Goal: Task Accomplishment & Management: Manage account settings

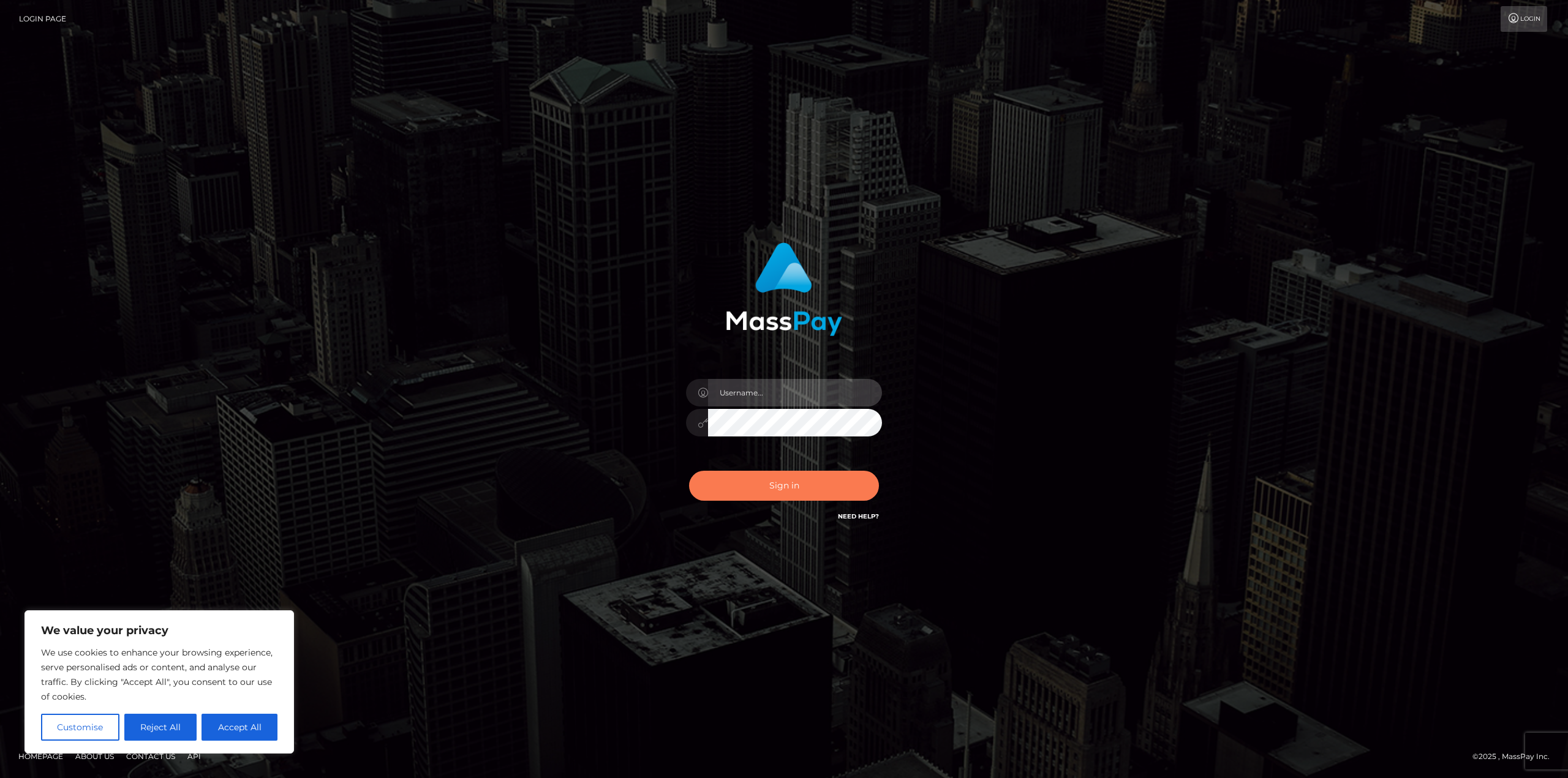
type input "[PERSON_NAME].SF"
click at [785, 492] on button "Sign in" at bounding box center [783, 485] width 190 height 30
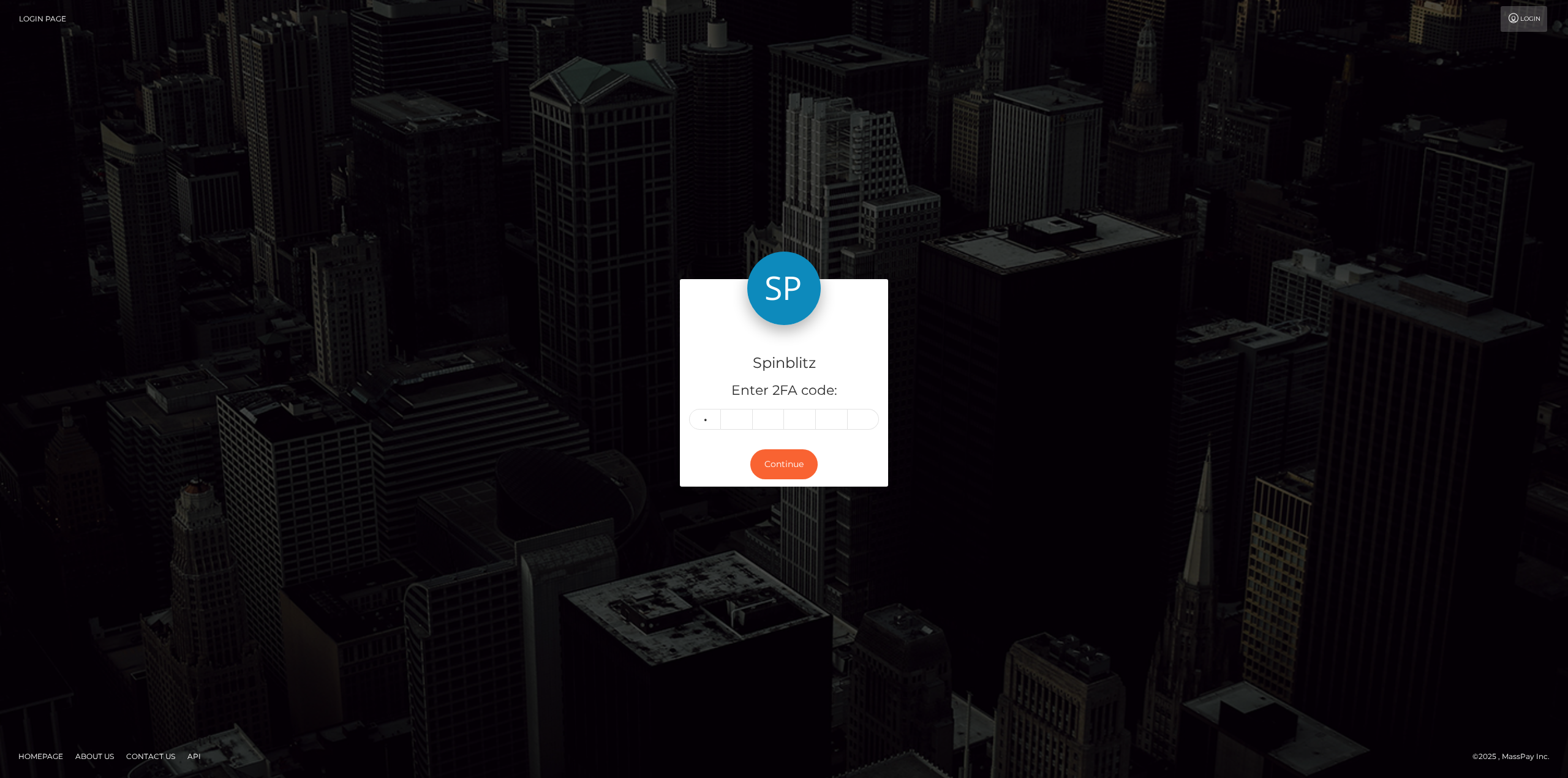
type input "7"
type input "9"
type input "2"
type input "5"
type input "1"
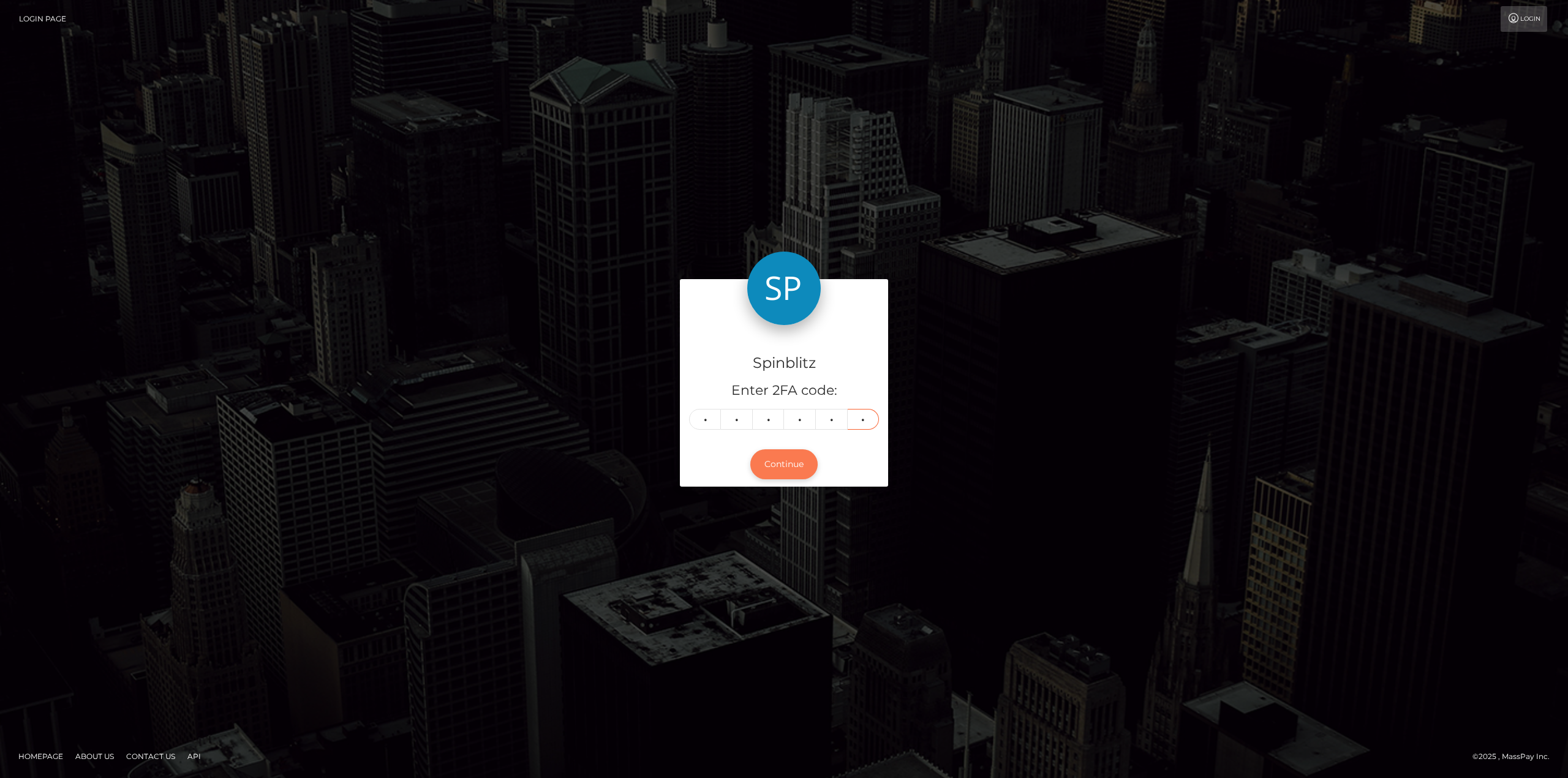
type input "9"
click at [774, 458] on button "Continue" at bounding box center [784, 464] width 67 height 30
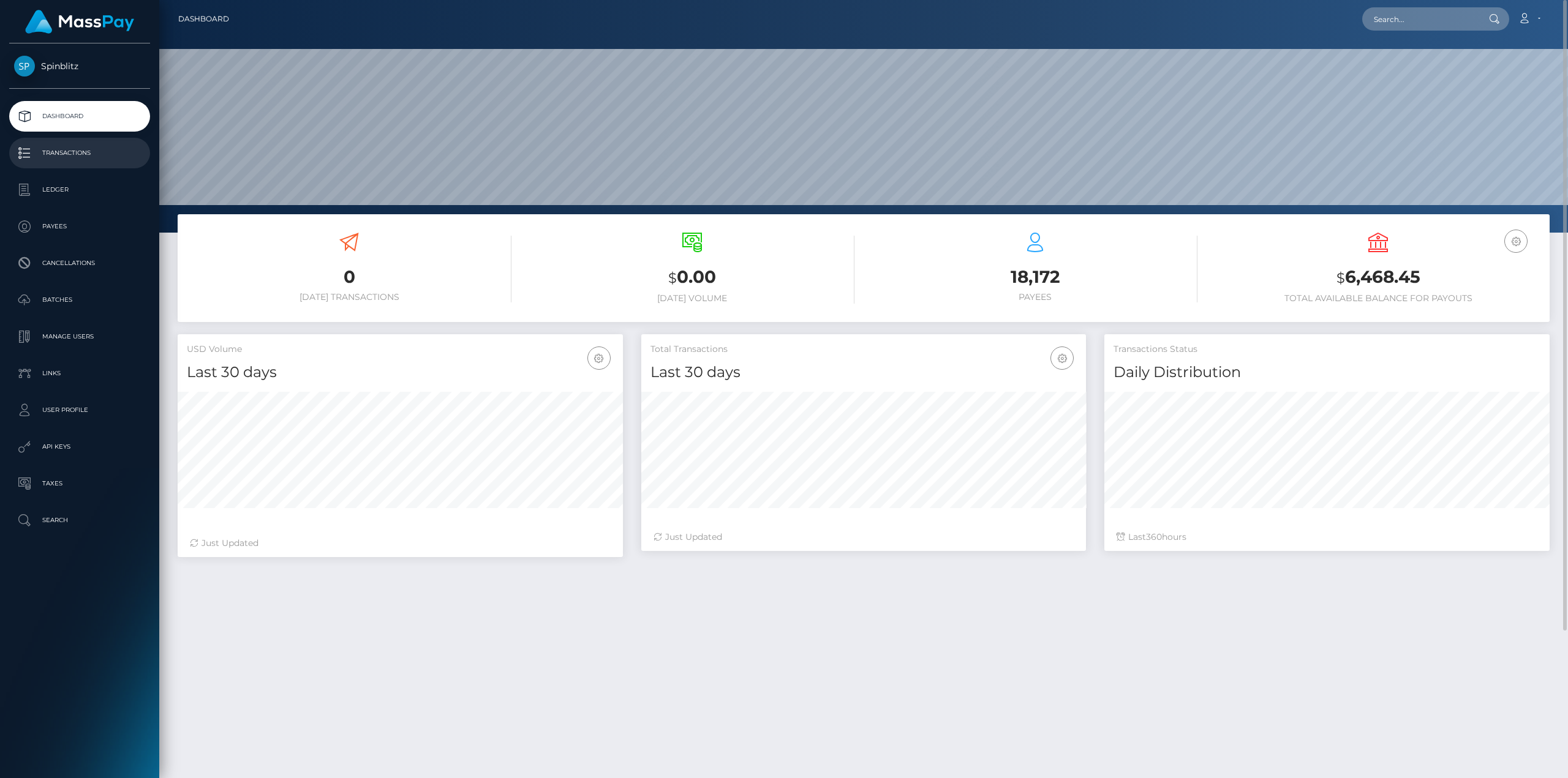
click at [60, 154] on p "Transactions" at bounding box center [79, 153] width 131 height 18
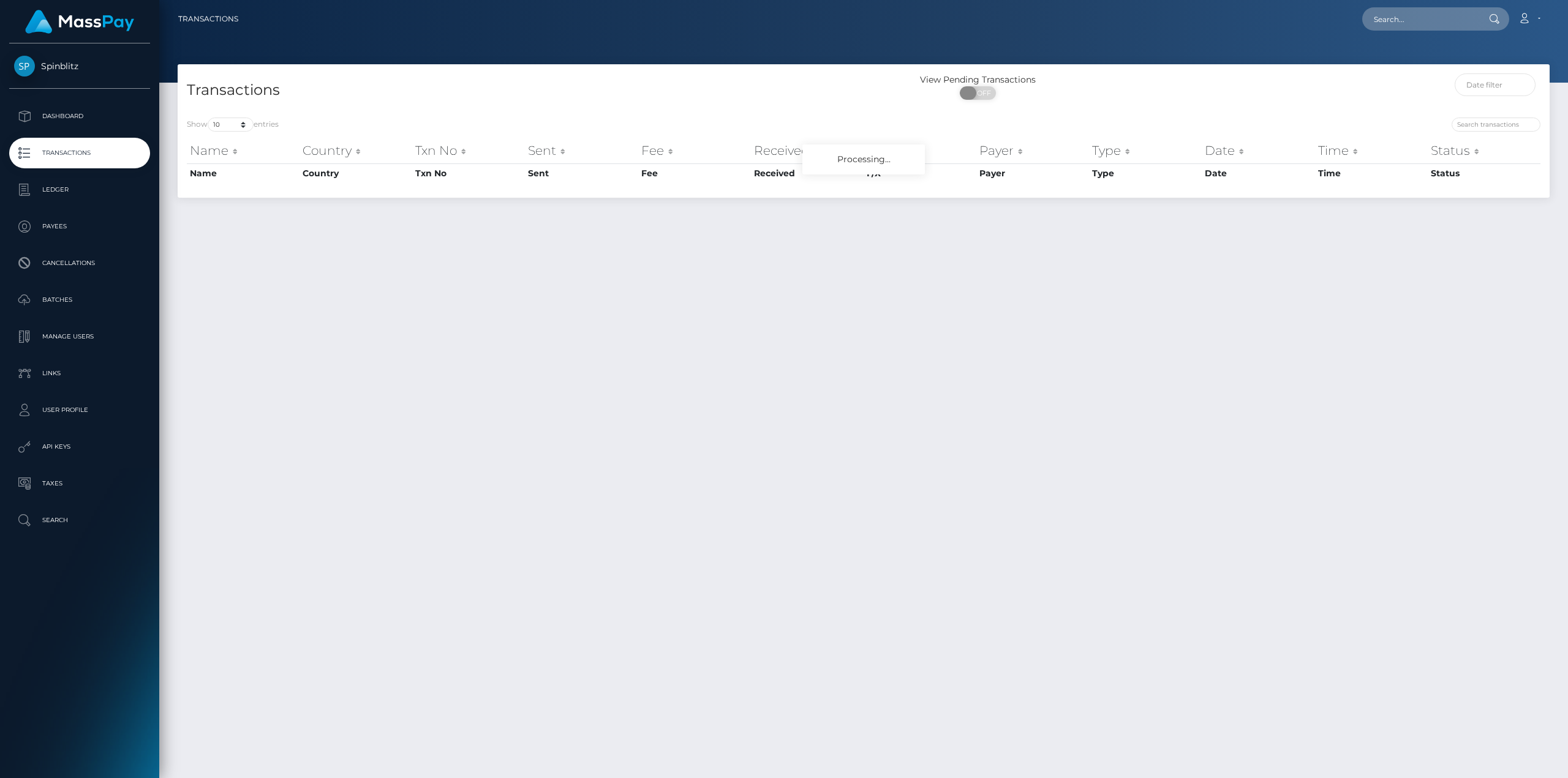
click at [987, 93] on span "OFF" at bounding box center [981, 93] width 30 height 13
click at [975, 93] on span "ON" at bounding box center [974, 93] width 30 height 13
checkbox input "false"
click at [70, 191] on p "Ledger" at bounding box center [79, 190] width 131 height 18
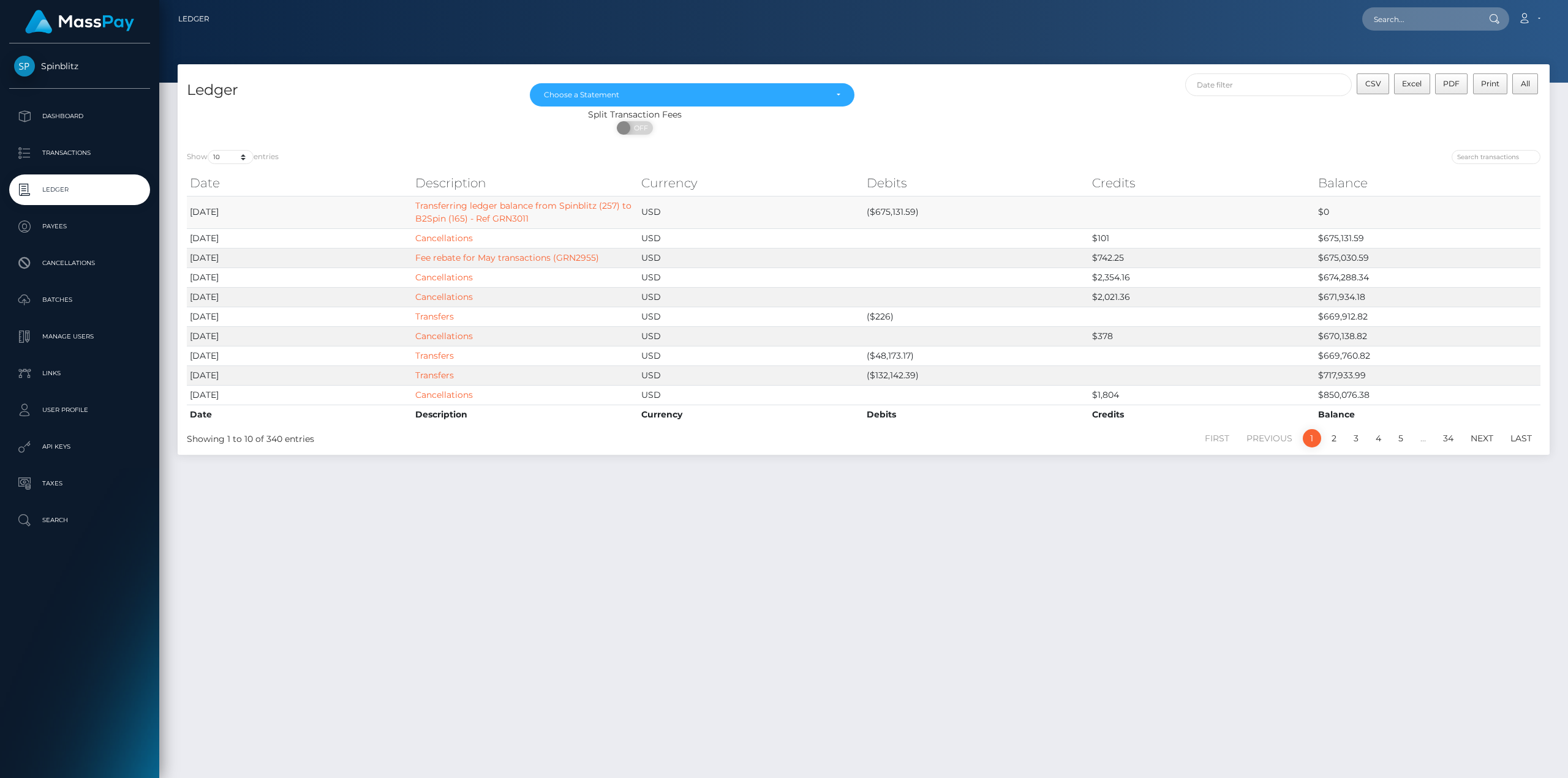
drag, startPoint x: 534, startPoint y: 221, endPoint x: 406, endPoint y: 208, distance: 128.7
click at [406, 208] on tr "2025-09-17 Transferring ledger balance from Spinblitz (257) to B2Spin (165) - R…" at bounding box center [863, 212] width 1353 height 32
copy tr "Transferring ledger balance from Spinblitz (257) to B2Spin (165) - Ref GRN3011"
click at [65, 155] on p "Transactions" at bounding box center [79, 153] width 131 height 18
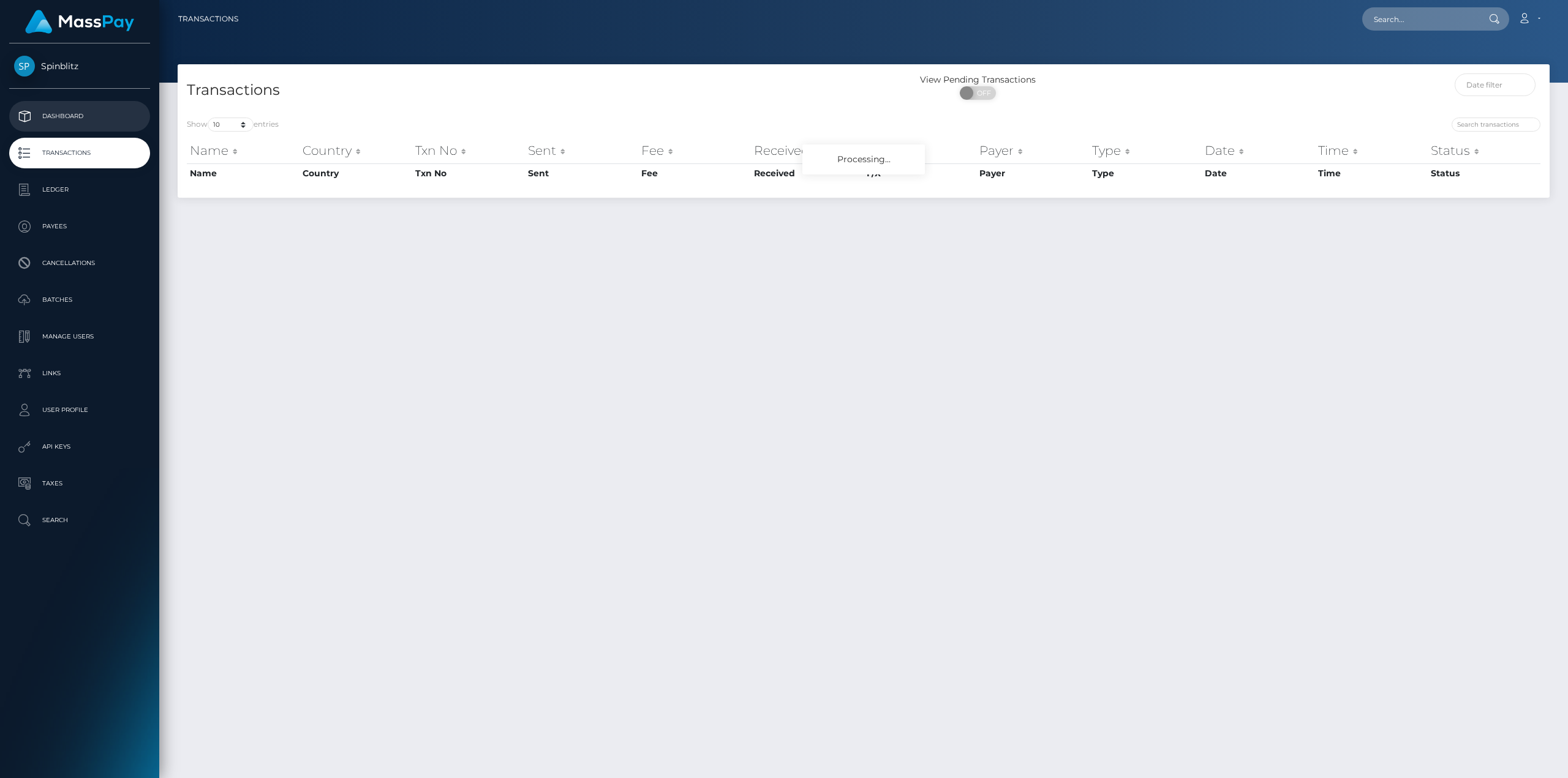
click at [55, 112] on p "Dashboard" at bounding box center [79, 116] width 131 height 18
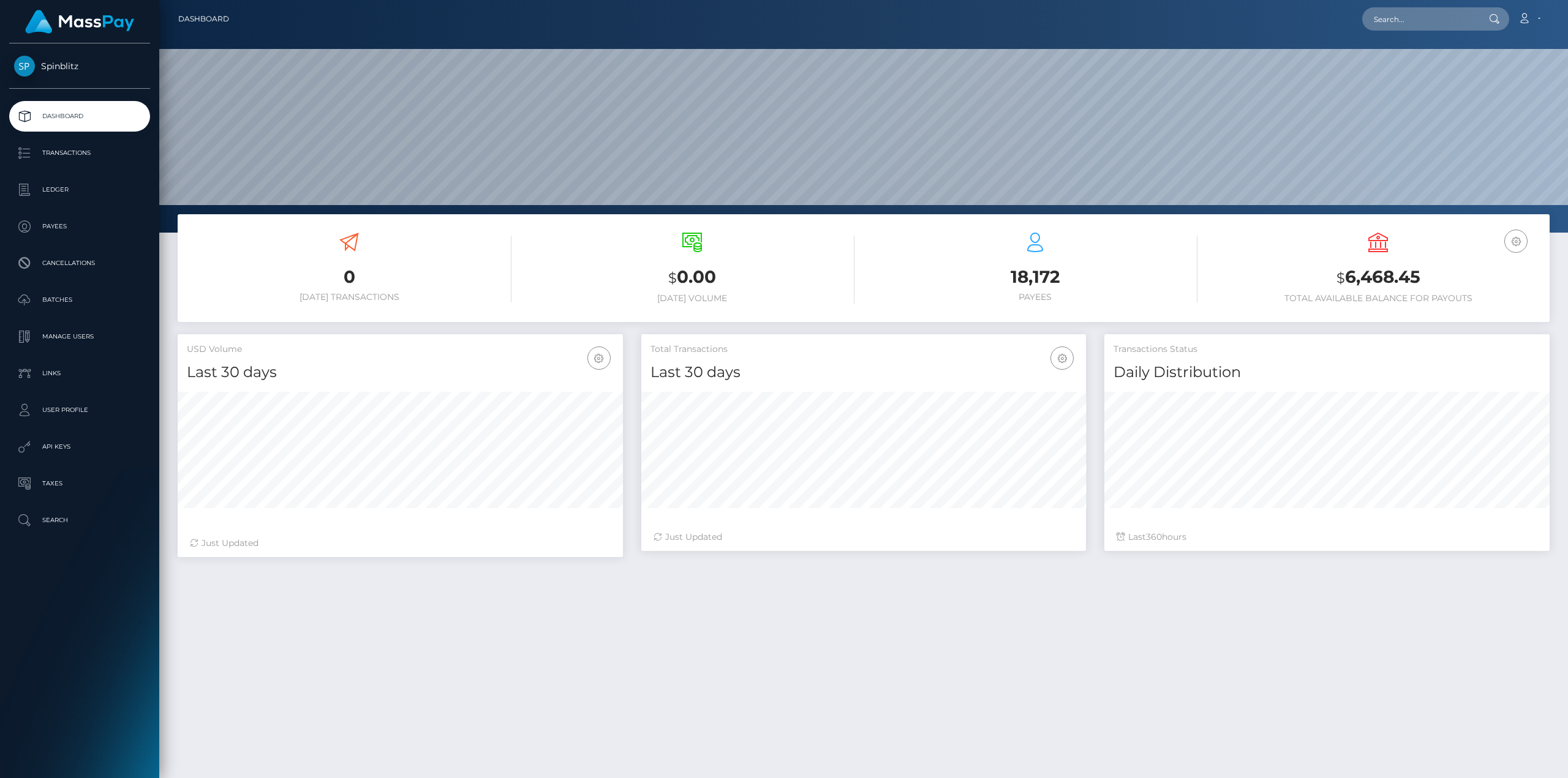
scroll to position [217, 444]
click at [1538, 21] on link "Account" at bounding box center [1529, 19] width 36 height 26
click at [1495, 75] on link "Logout" at bounding box center [1499, 79] width 98 height 23
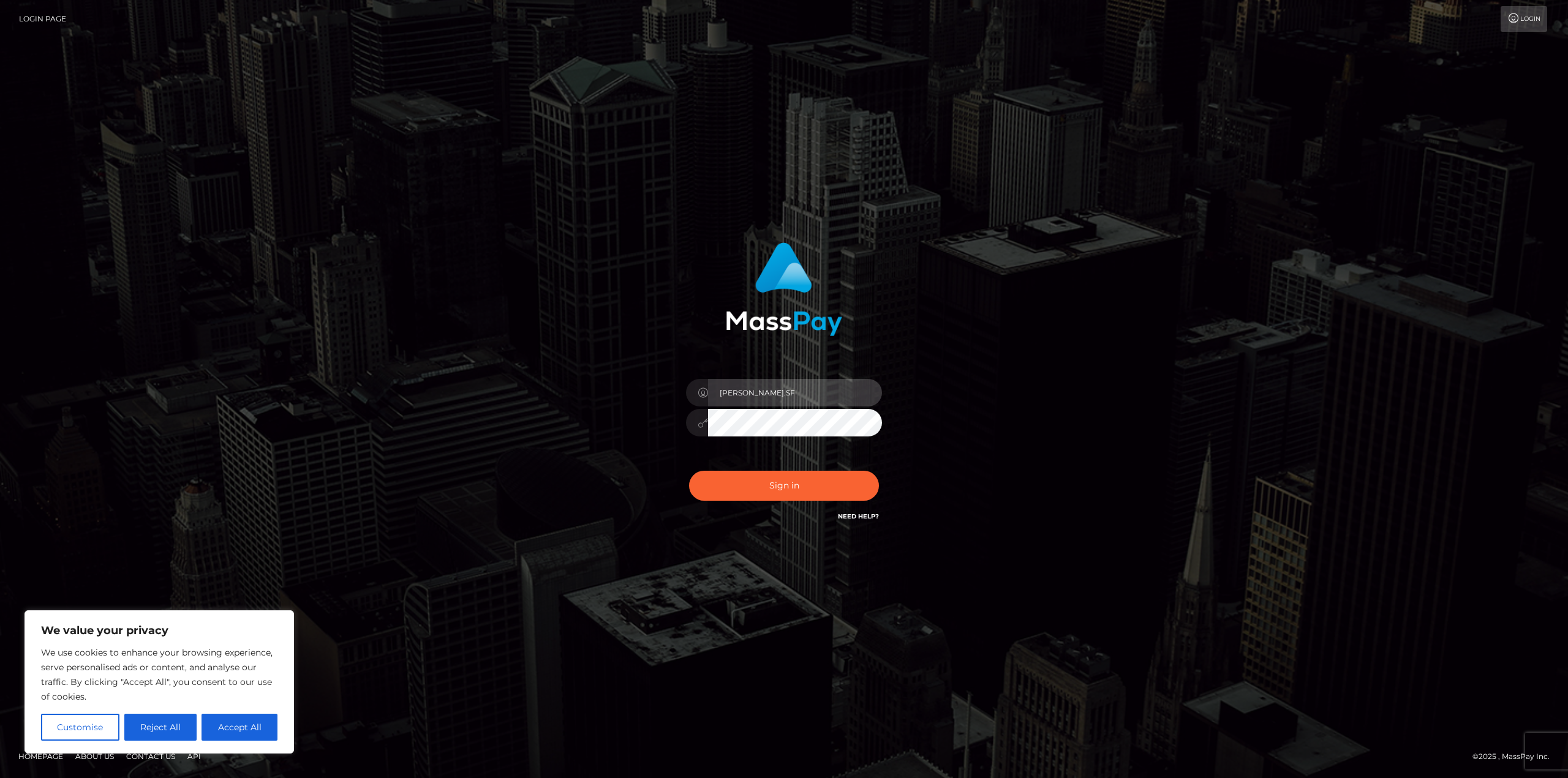
click at [813, 389] on input "Javier.SF" at bounding box center [795, 392] width 174 height 27
type input "Javier.B2"
click at [809, 494] on button "Sign in" at bounding box center [783, 485] width 190 height 30
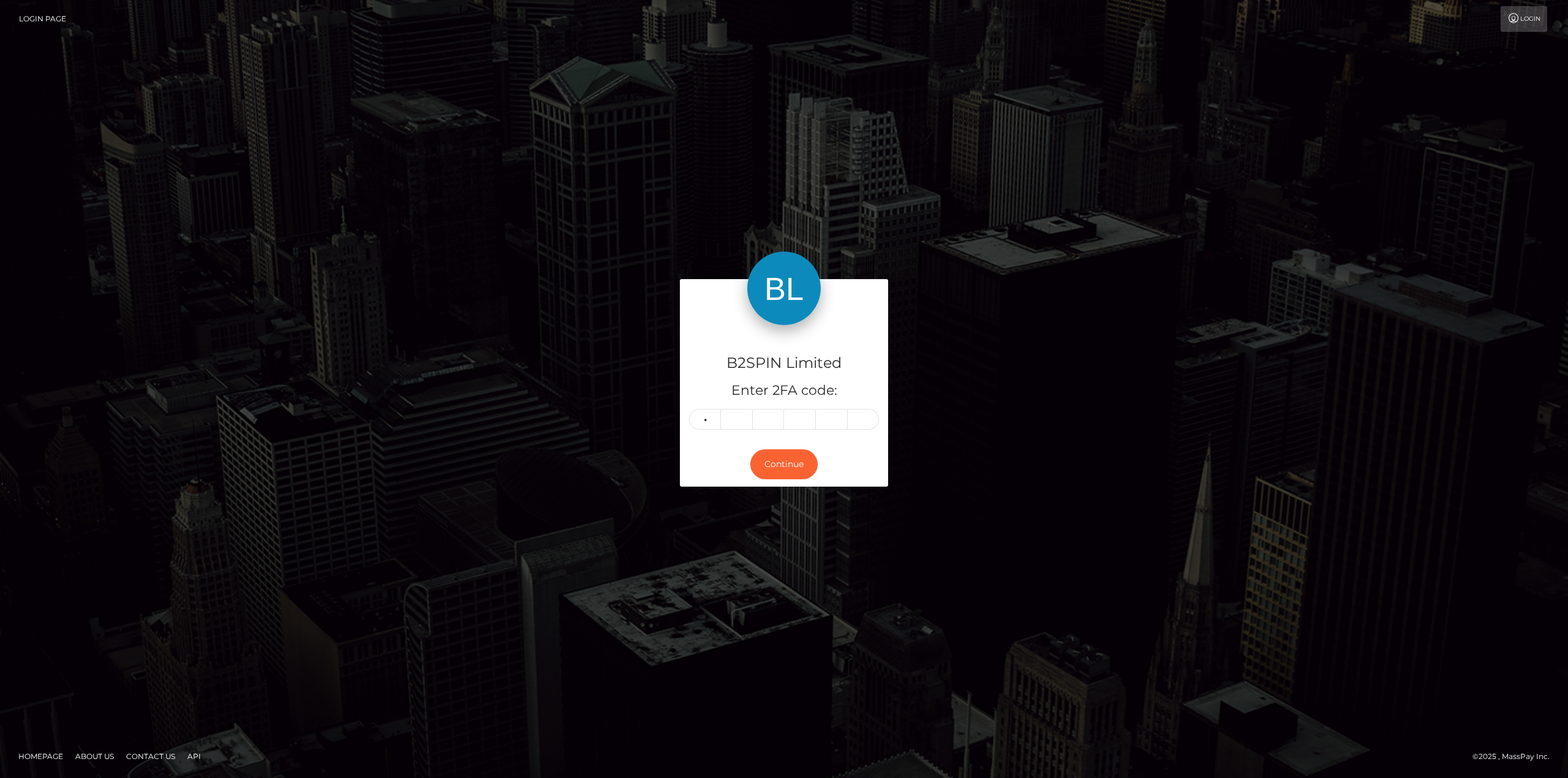
type input "0"
type input "6"
type input "0"
type input "8"
type input "4"
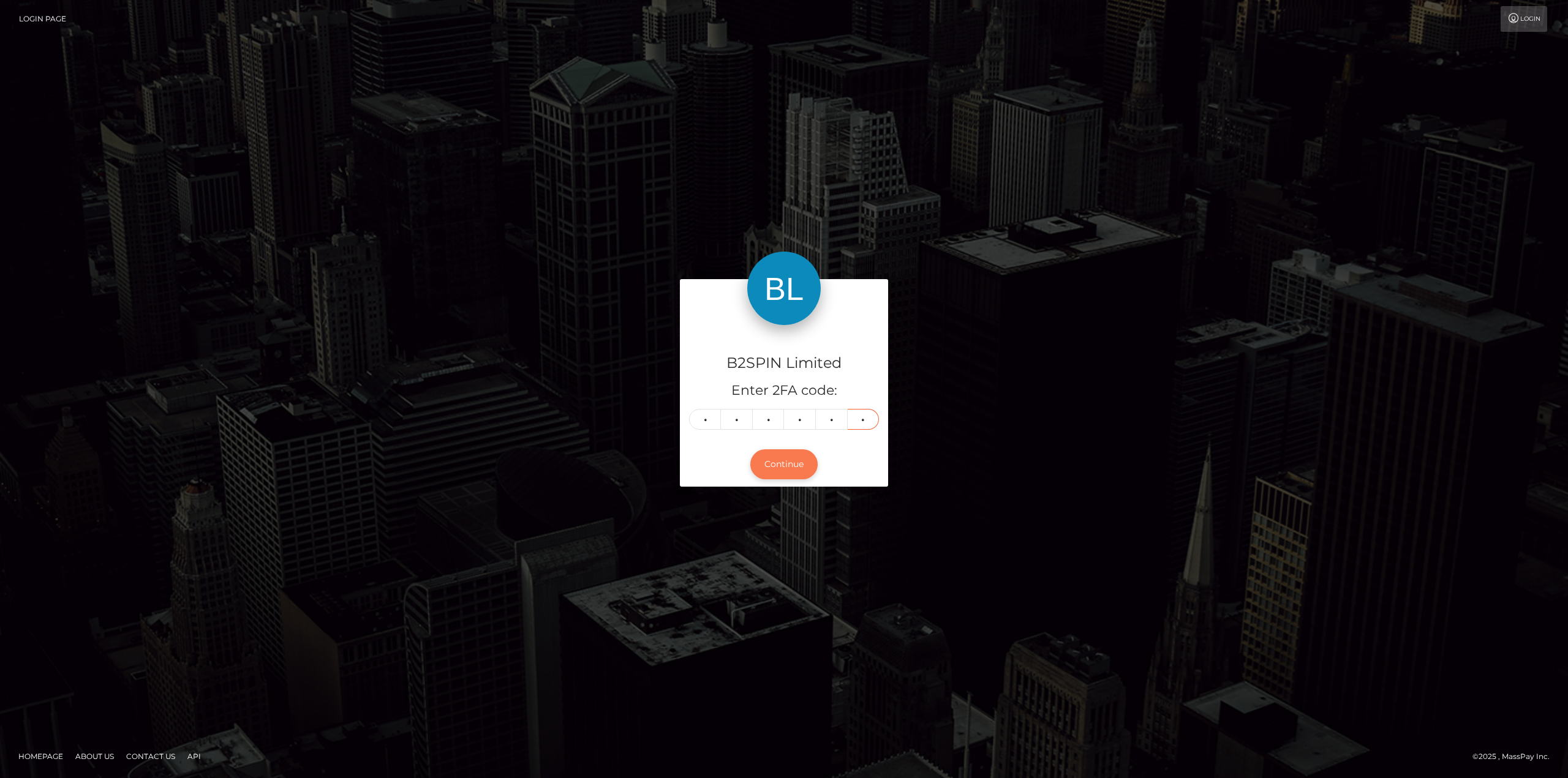
type input "1"
click at [790, 464] on button "Continue" at bounding box center [784, 464] width 67 height 30
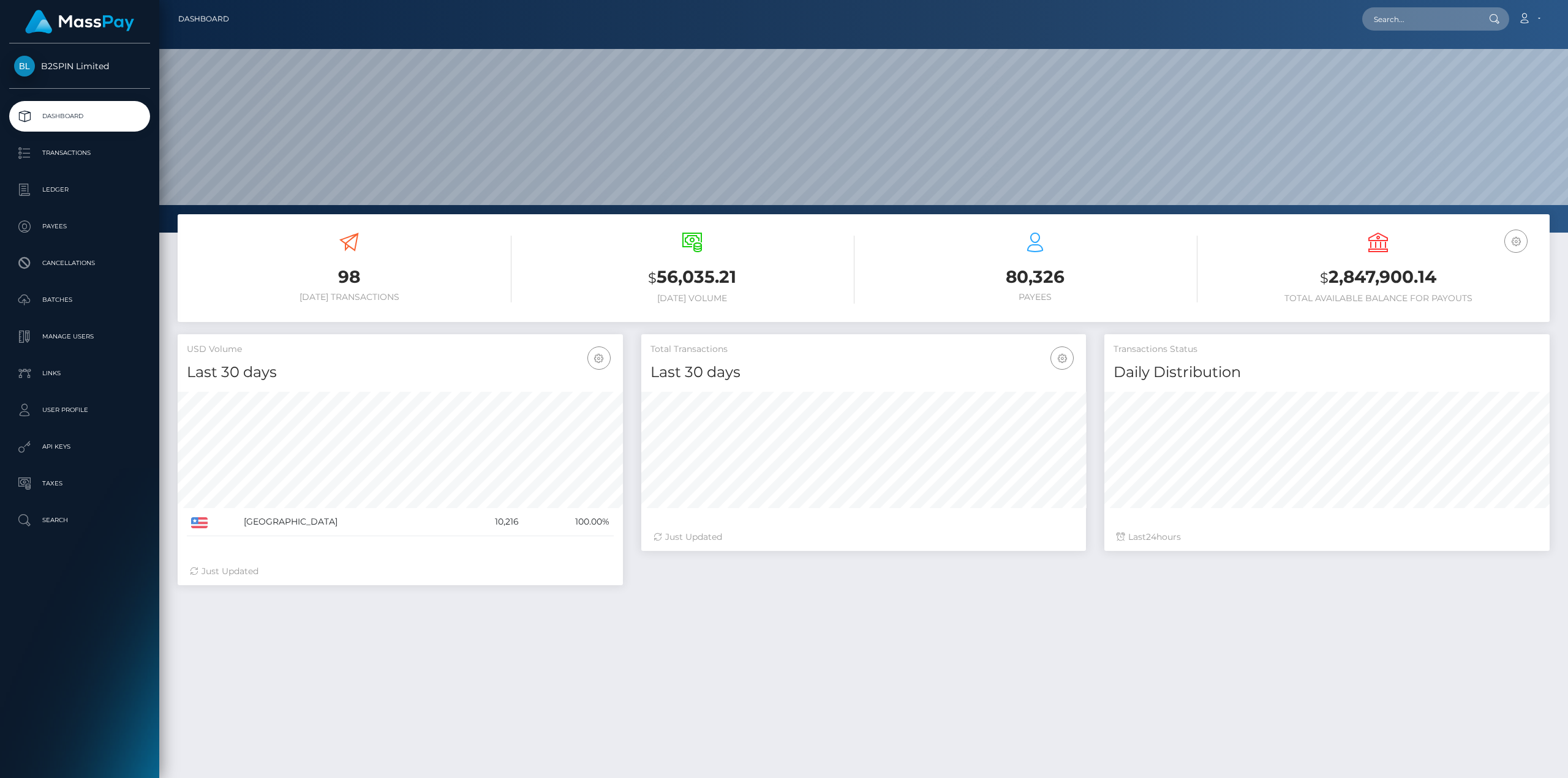
scroll to position [233, 1409]
click at [59, 190] on p "Ledger" at bounding box center [79, 190] width 131 height 18
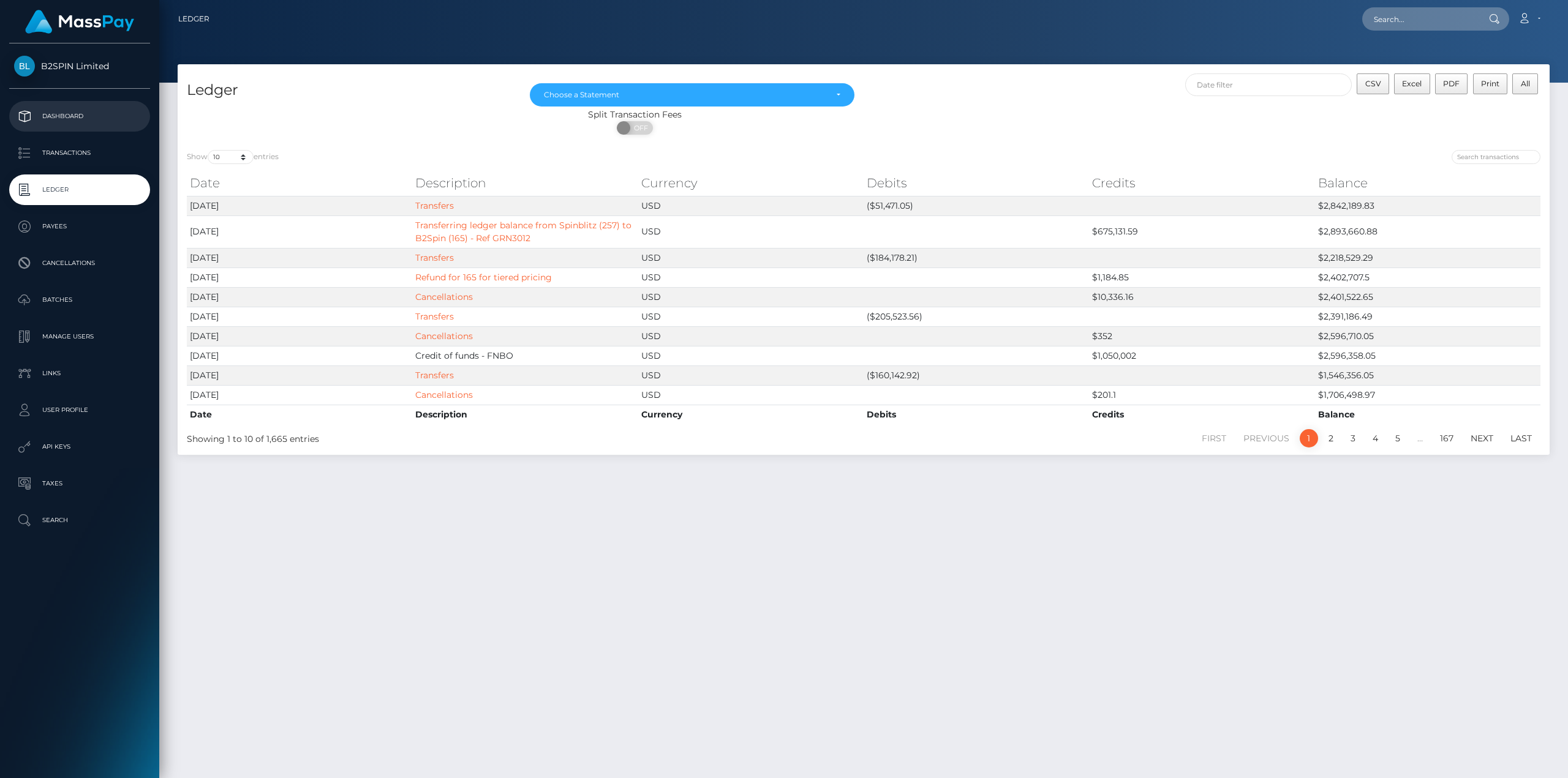
click at [50, 111] on p "Dashboard" at bounding box center [79, 116] width 131 height 18
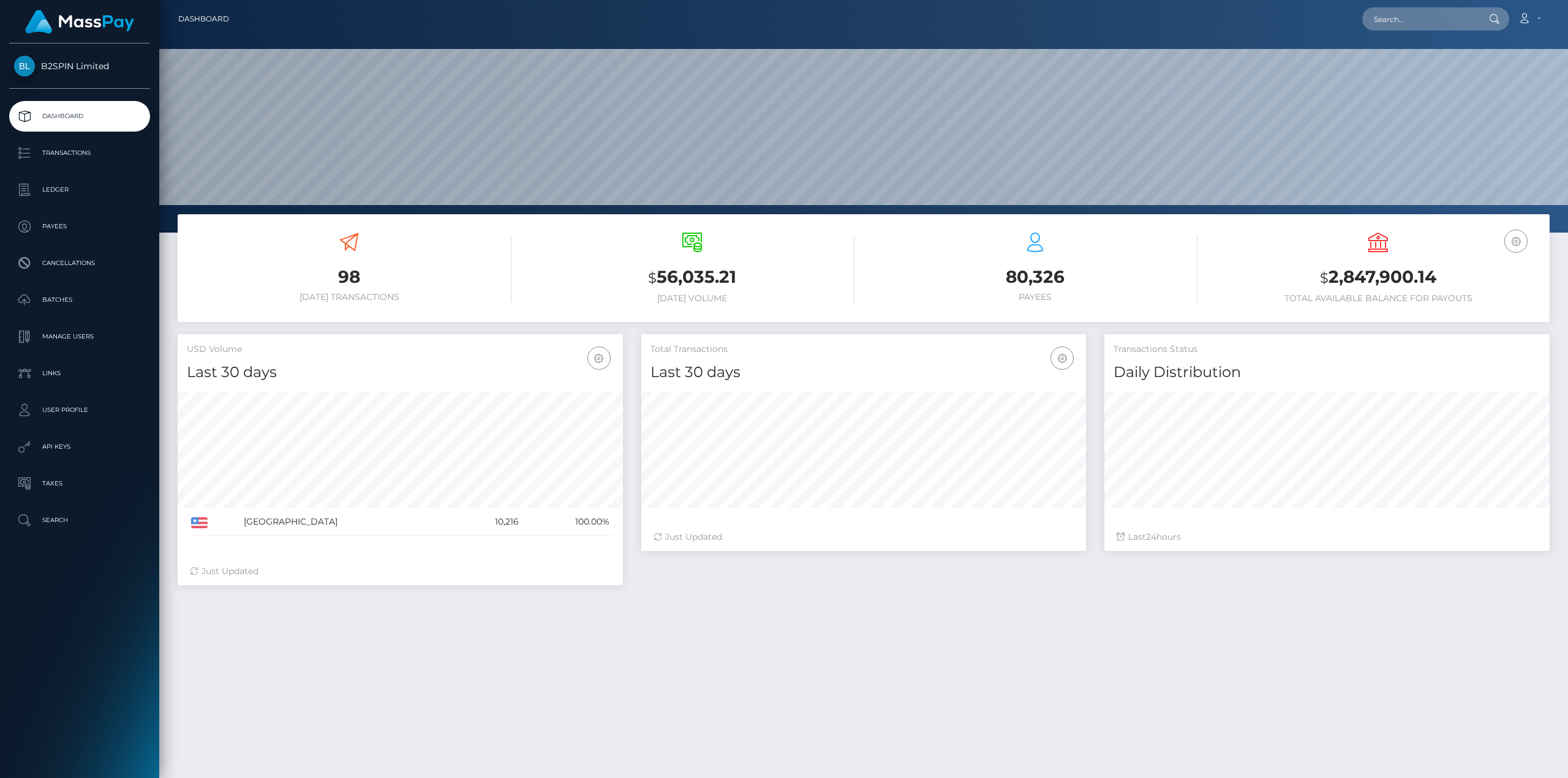
scroll to position [217, 444]
click at [67, 148] on p "Transactions" at bounding box center [79, 153] width 131 height 18
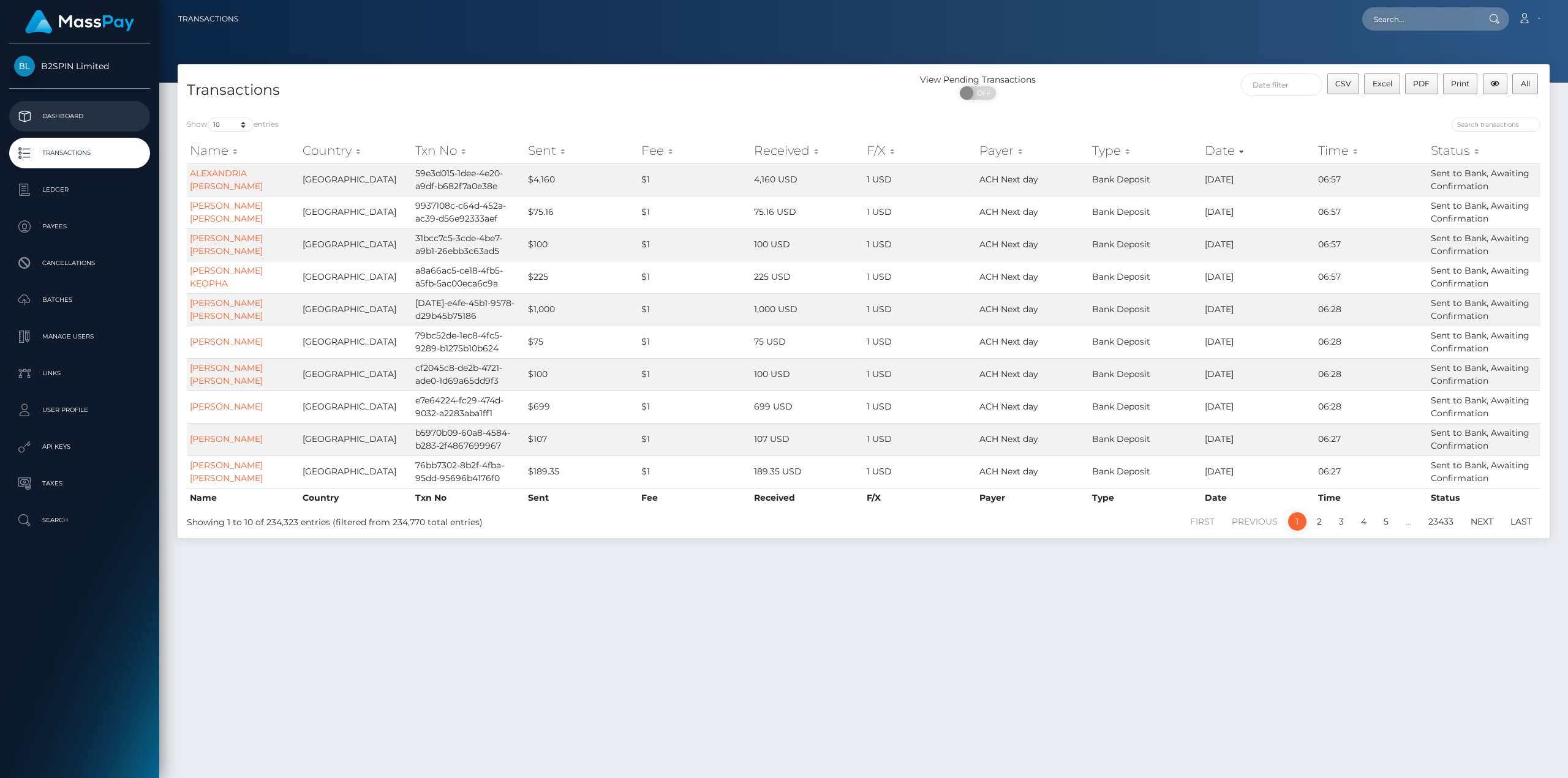
click at [79, 123] on p "Dashboard" at bounding box center [79, 116] width 131 height 18
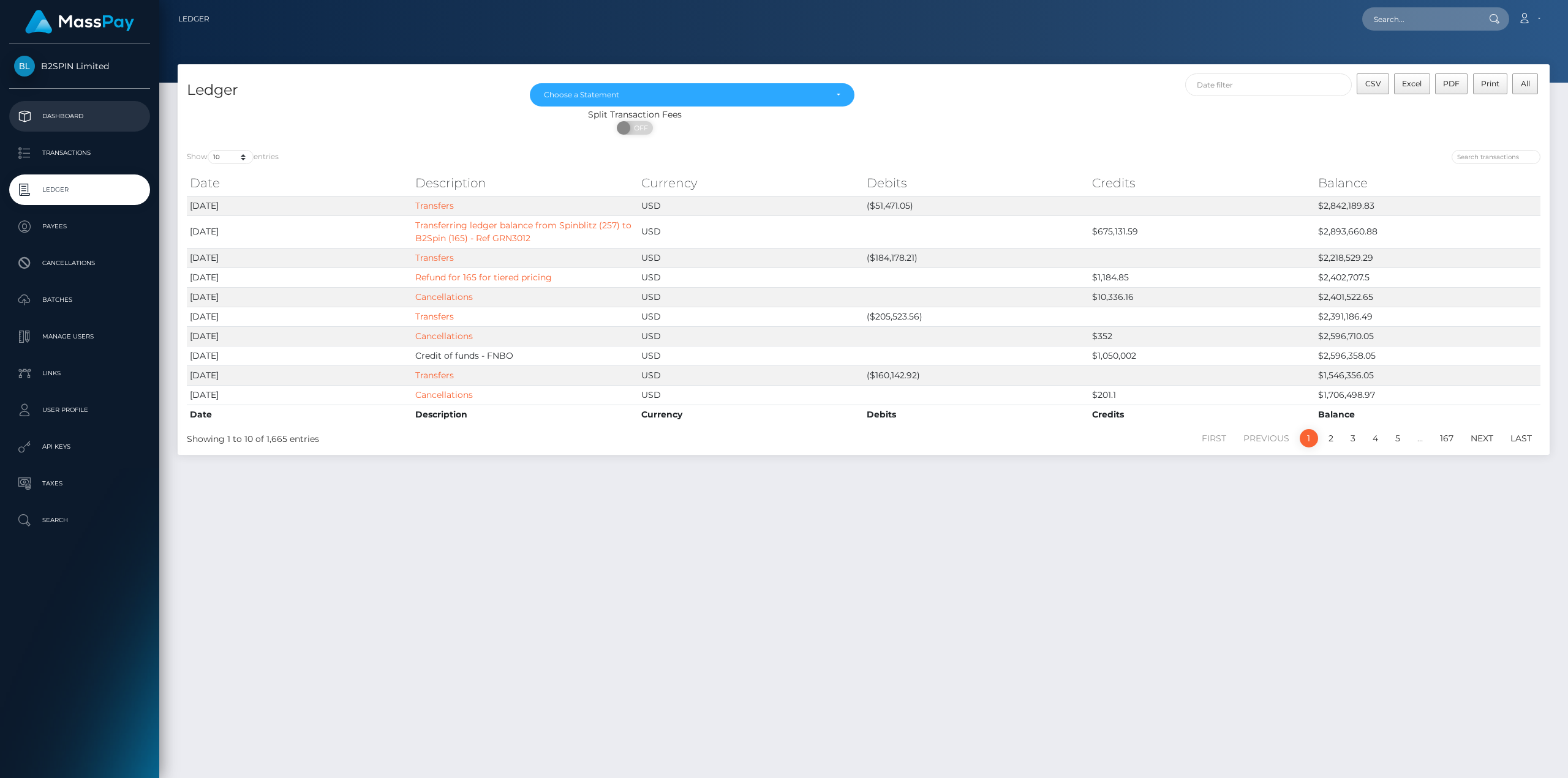
click at [80, 106] on link "Dashboard" at bounding box center [79, 116] width 141 height 30
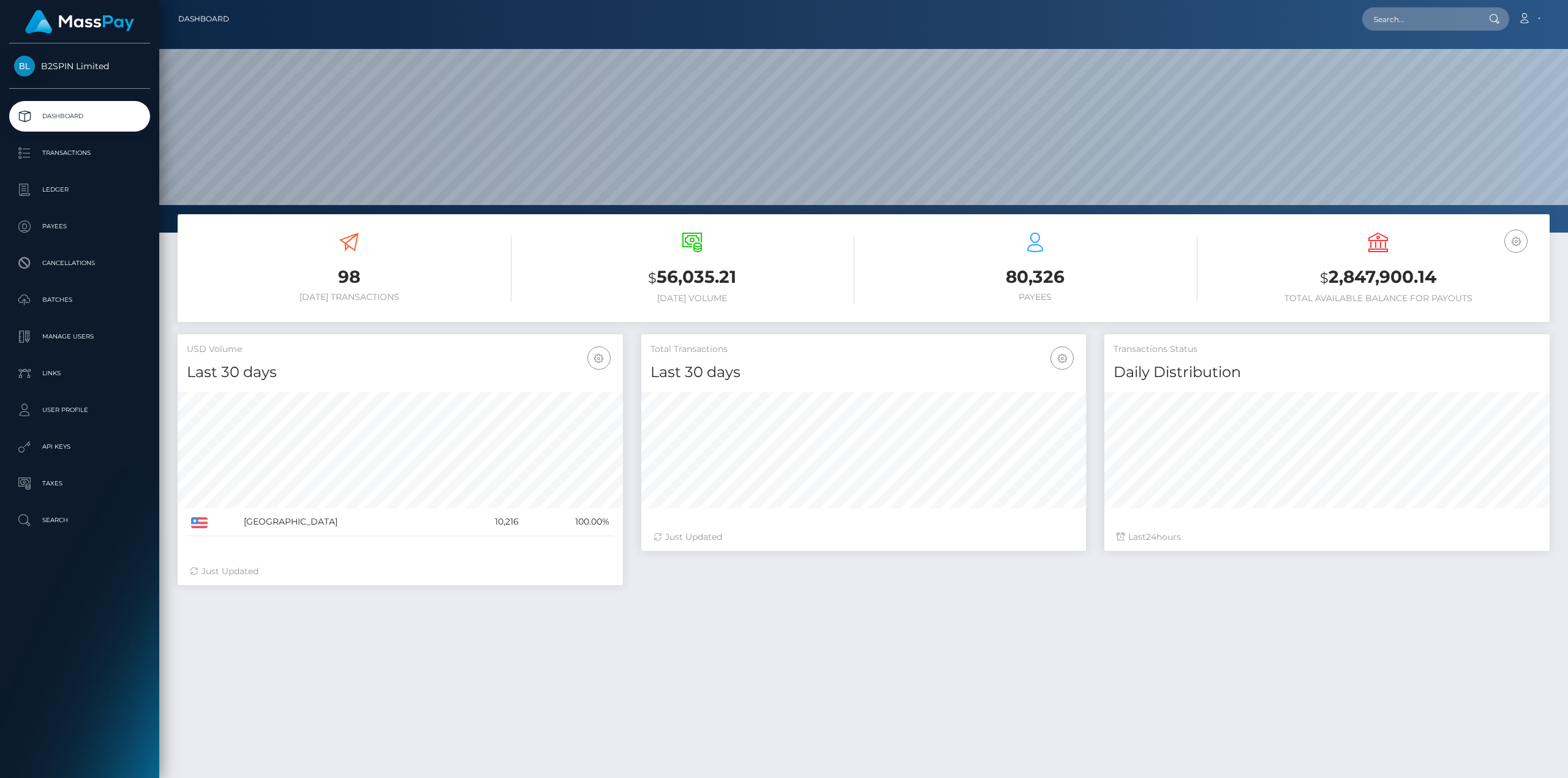
scroll to position [217, 444]
click at [1527, 18] on icon at bounding box center [1524, 18] width 13 height 10
click at [1476, 79] on link "Logout" at bounding box center [1499, 79] width 98 height 23
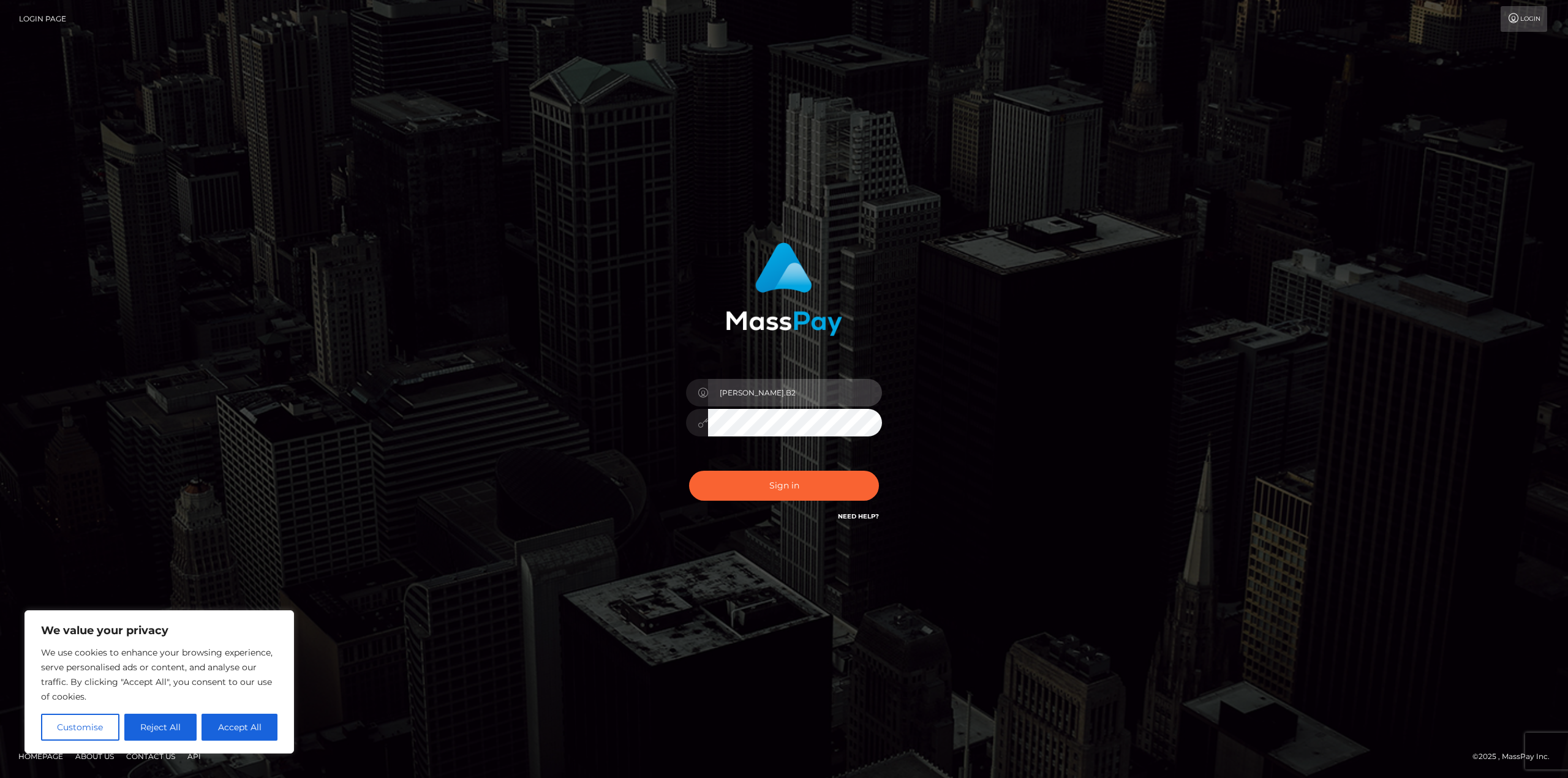
click at [773, 394] on input "Javier.B2" at bounding box center [795, 392] width 174 height 27
type input "Javi.Silver Social"
click at [809, 485] on button "Sign in" at bounding box center [783, 485] width 190 height 30
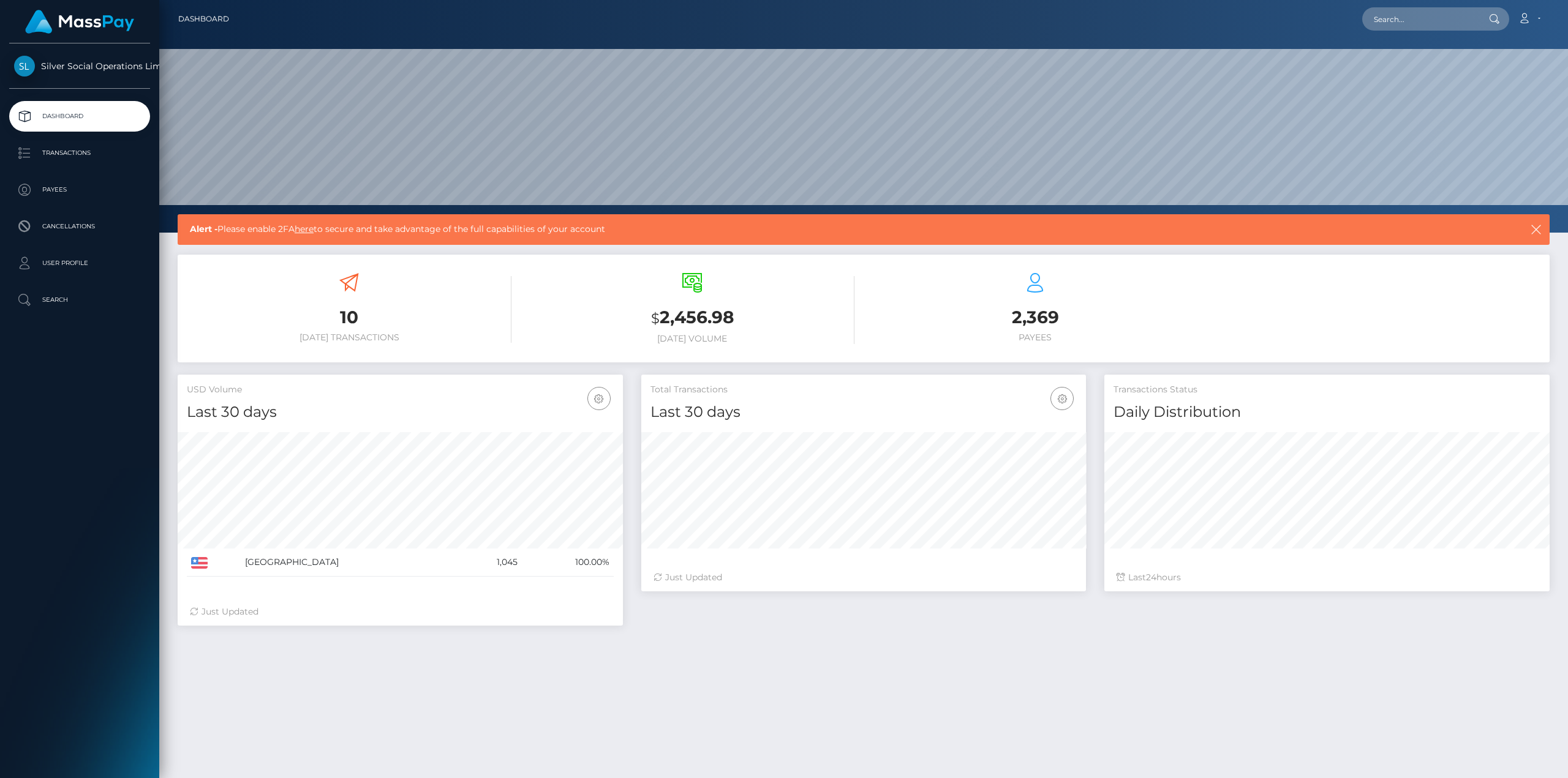
scroll to position [217, 444]
click at [1526, 22] on icon at bounding box center [1524, 18] width 13 height 10
click at [1492, 81] on link "Logout" at bounding box center [1499, 79] width 98 height 23
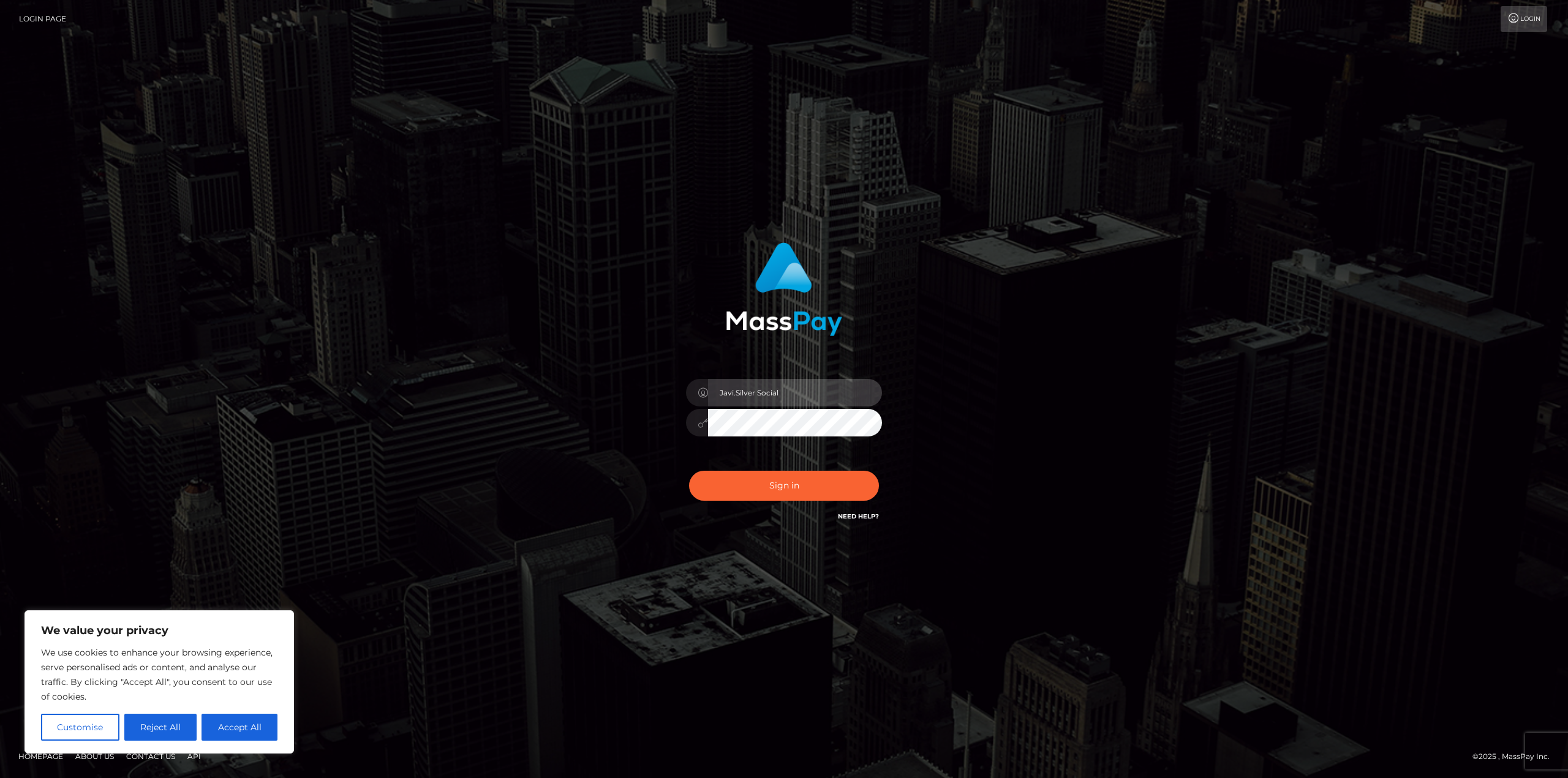
click at [802, 384] on input "Javi.Silver Social" at bounding box center [795, 392] width 174 height 27
type input "Javier.HM"
click at [800, 491] on button "Sign in" at bounding box center [783, 485] width 190 height 30
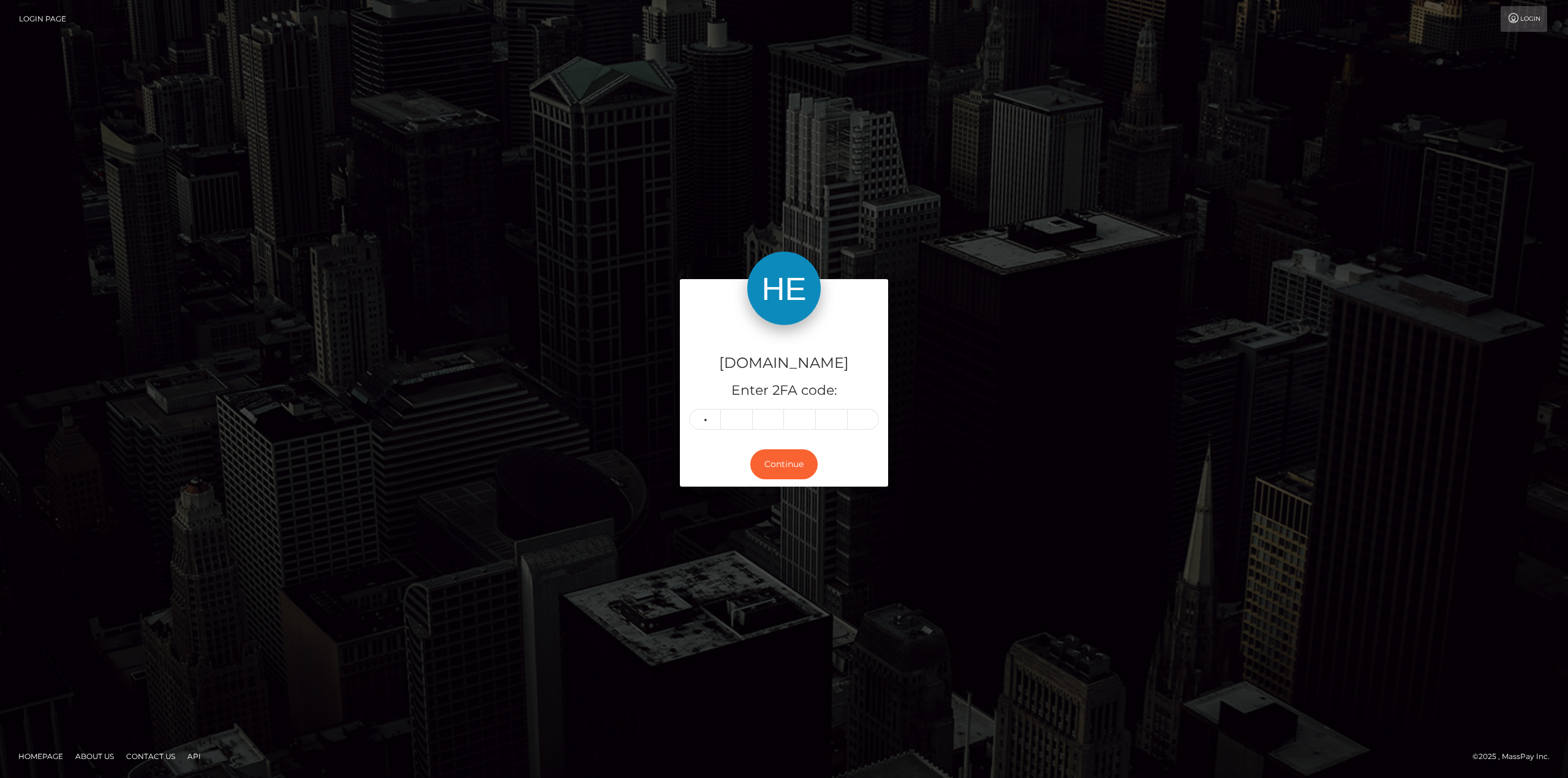
type input "3"
type input "7"
type input "5"
type input "8"
type input "0"
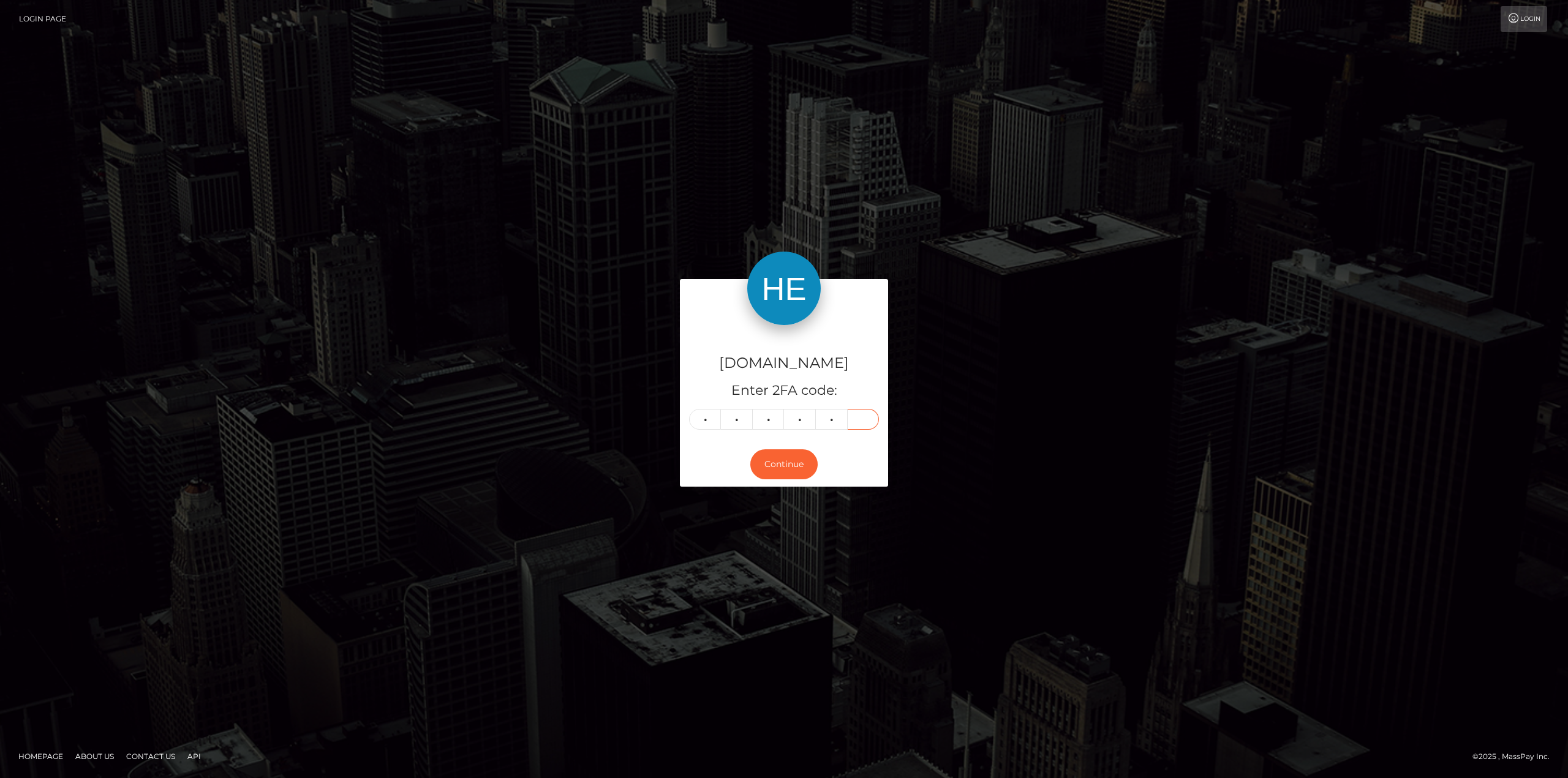
type input "1"
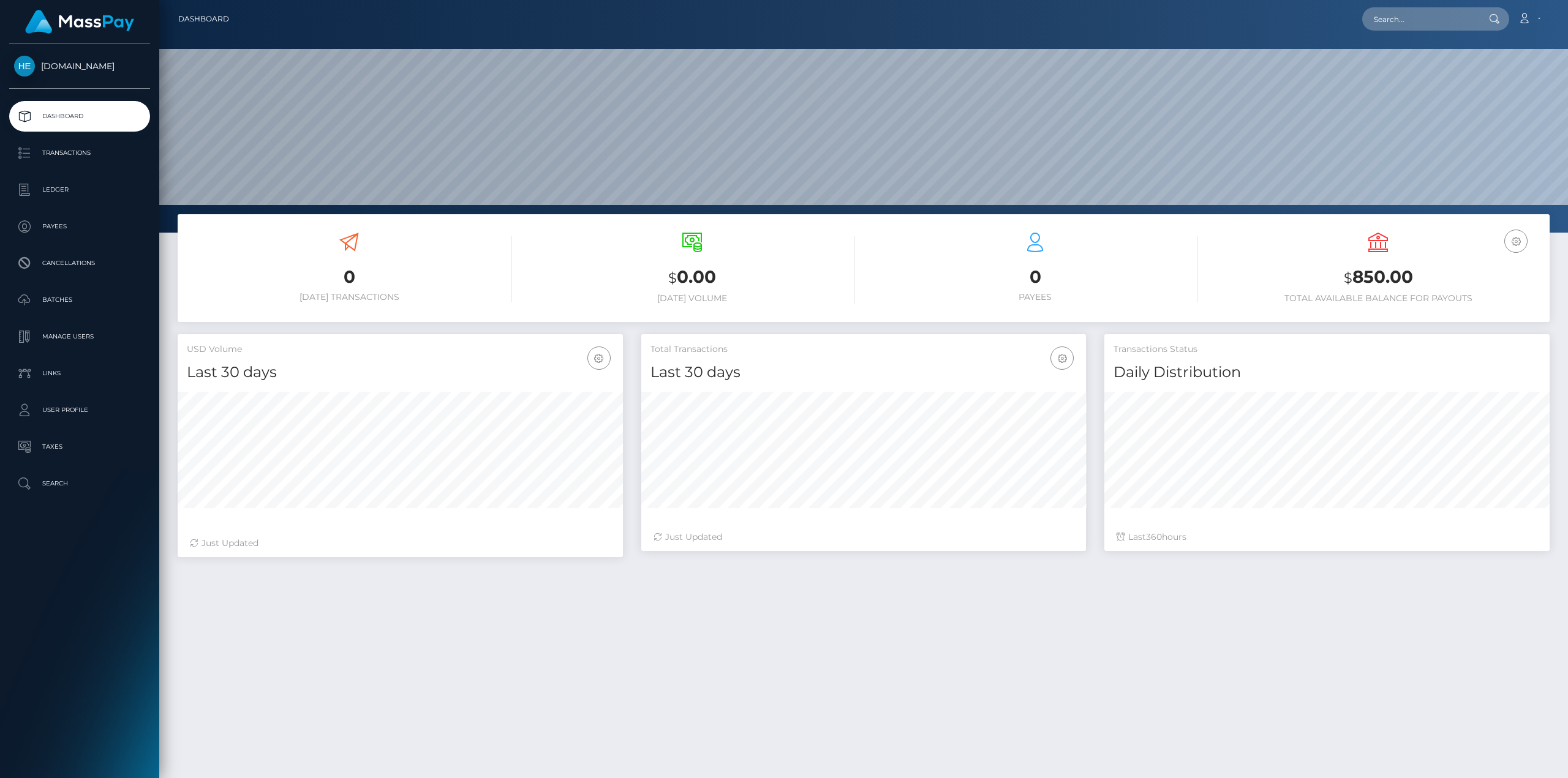
scroll to position [217, 444]
click at [81, 197] on p "Ledger" at bounding box center [79, 190] width 131 height 18
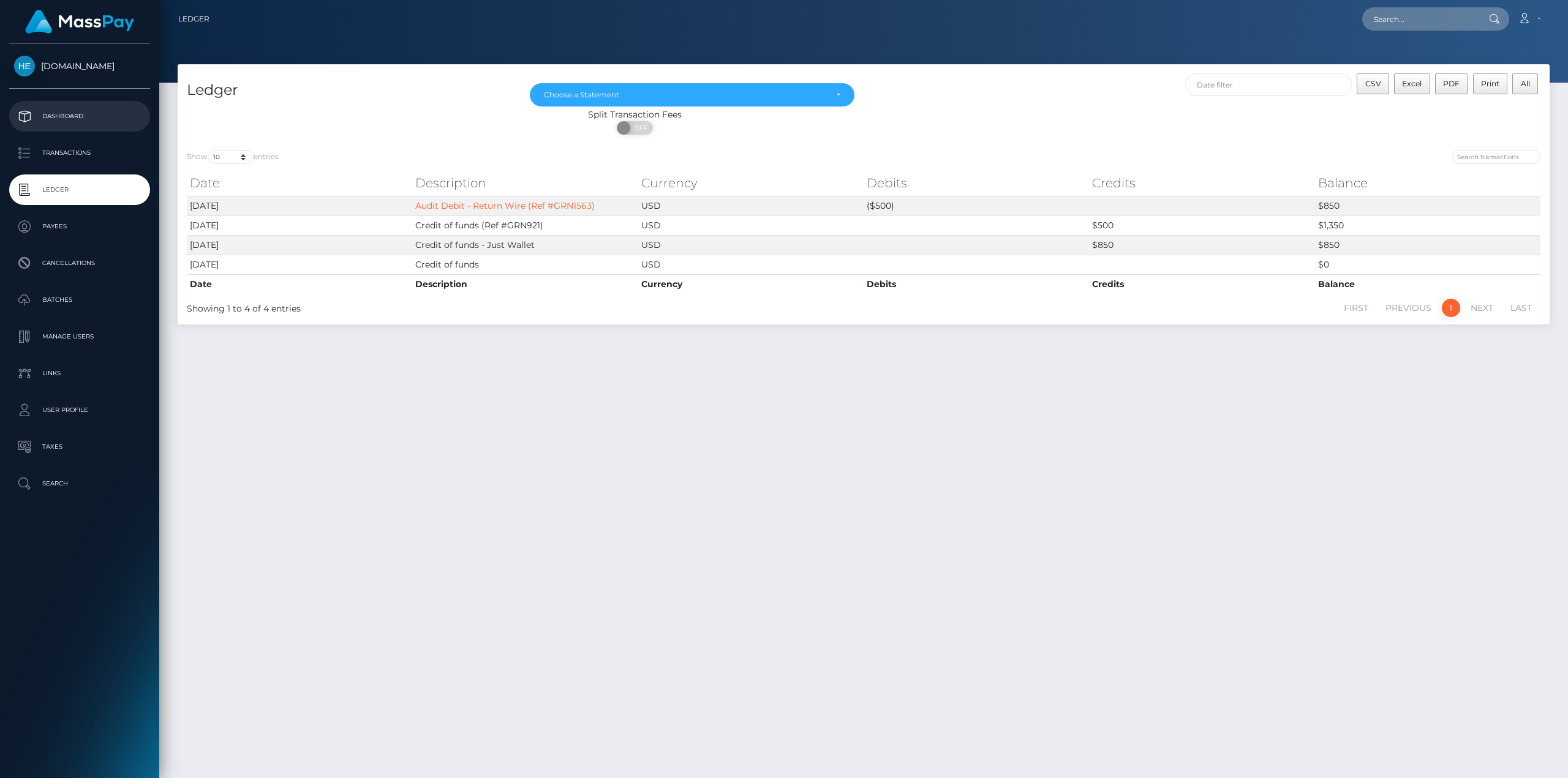
click at [86, 122] on p "Dashboard" at bounding box center [79, 116] width 131 height 18
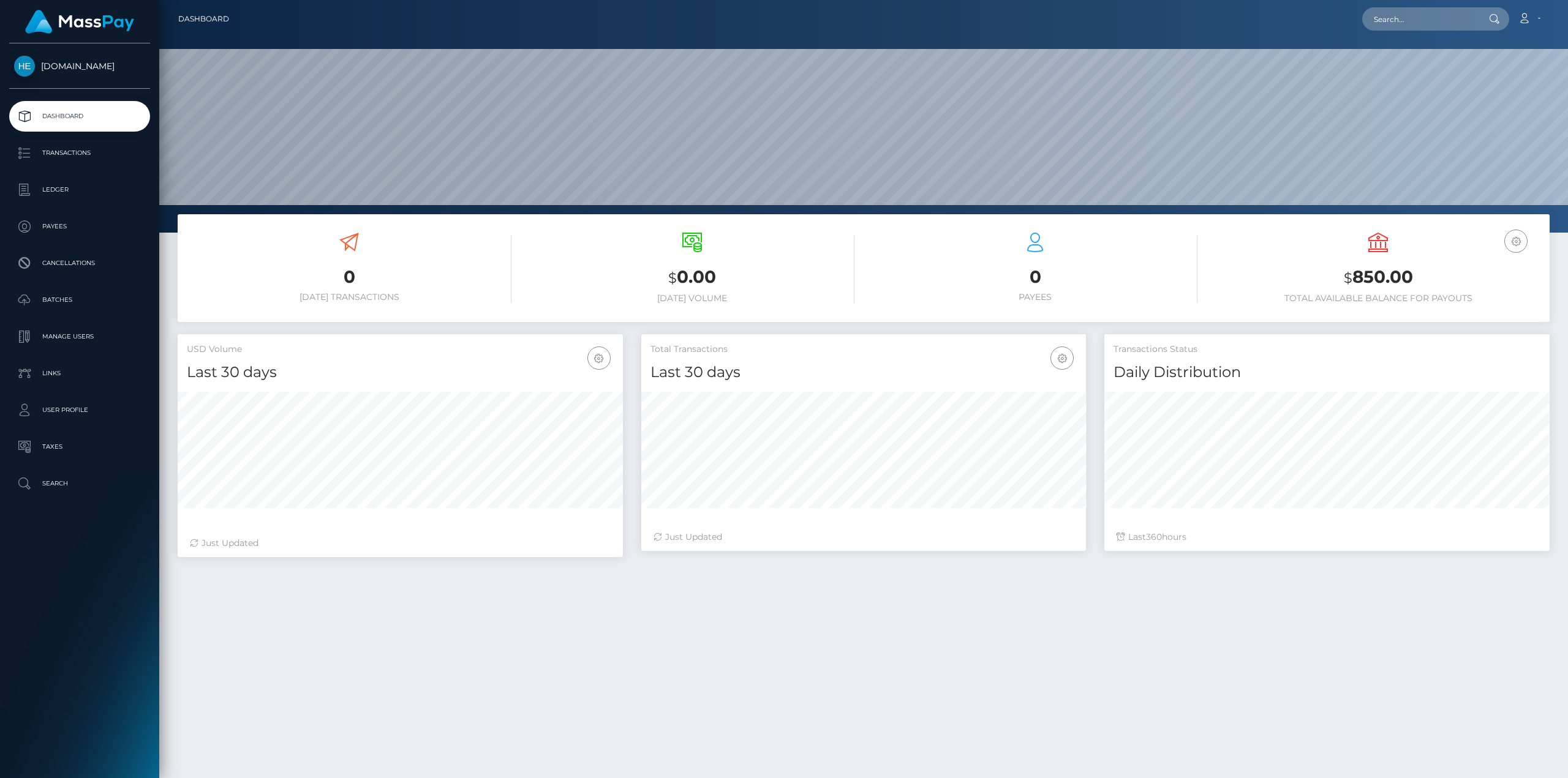
scroll to position [217, 444]
click at [70, 190] on p "Ledger" at bounding box center [79, 190] width 131 height 18
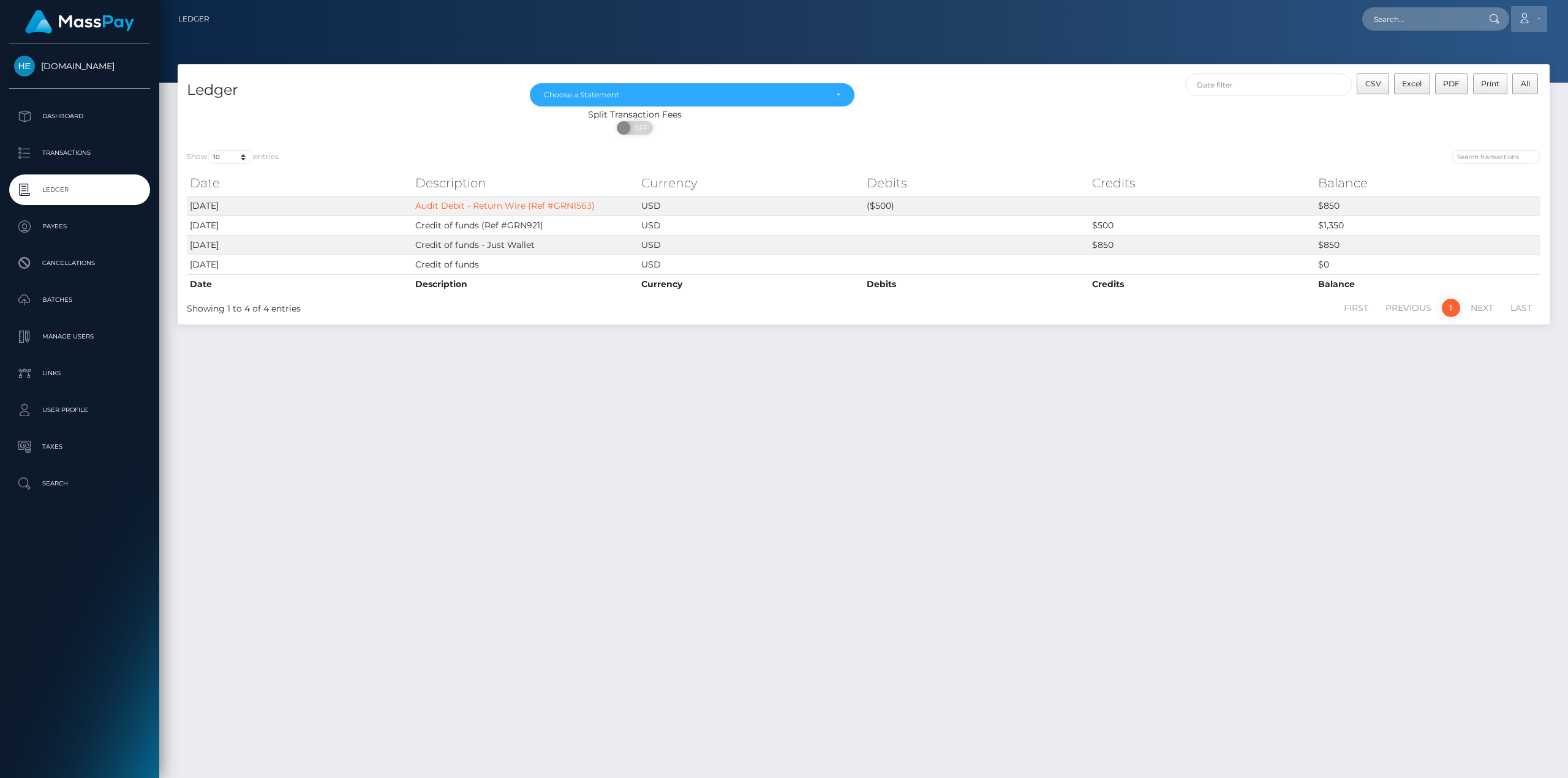
click at [1532, 20] on link "Account" at bounding box center [1529, 19] width 36 height 26
click at [1490, 80] on link "Logout" at bounding box center [1499, 79] width 98 height 23
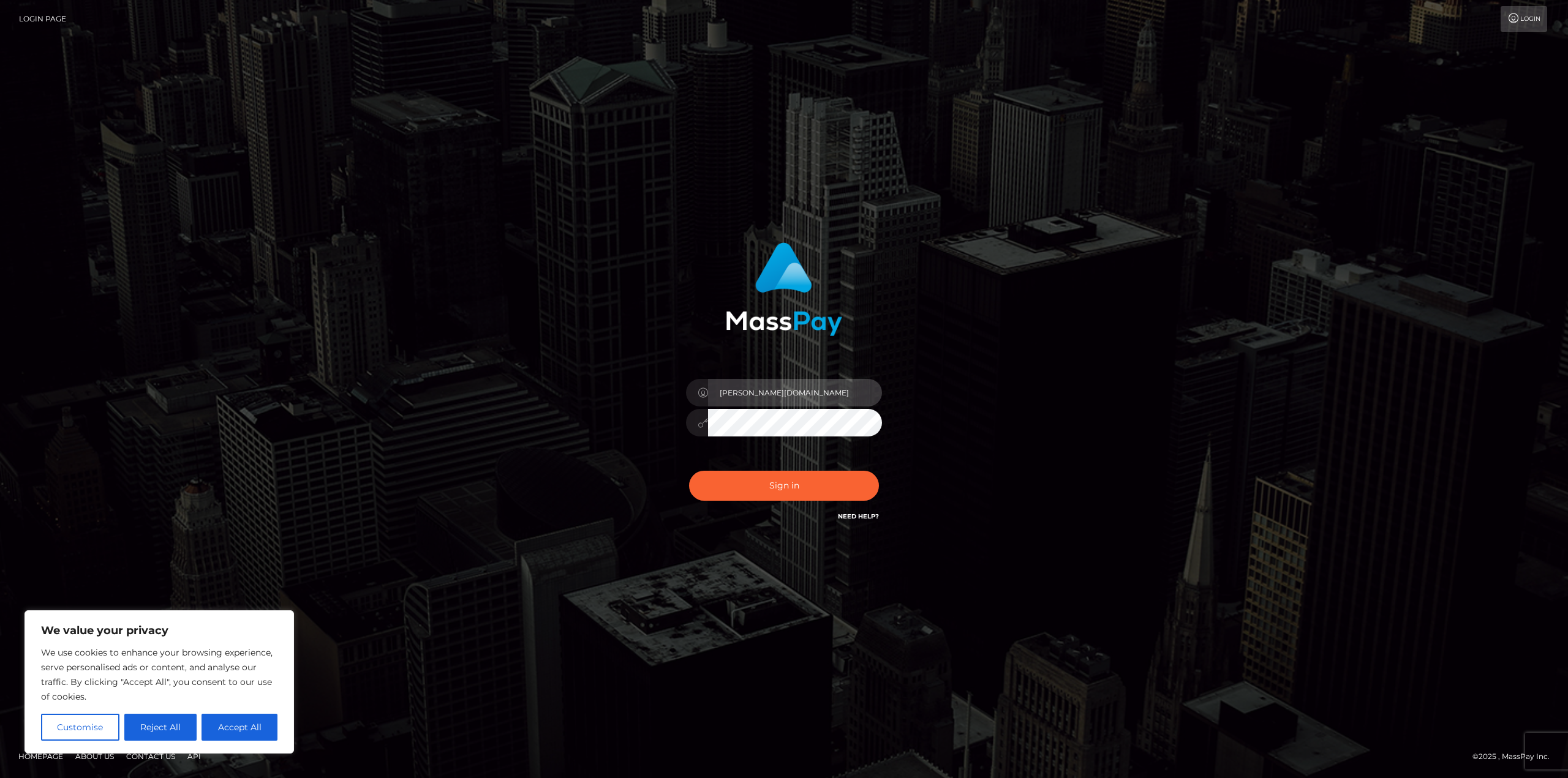
click at [794, 396] on input "Javier.HM" at bounding box center [795, 392] width 174 height 27
type input "Javier.Spree"
click at [793, 483] on button "Sign in" at bounding box center [783, 485] width 190 height 30
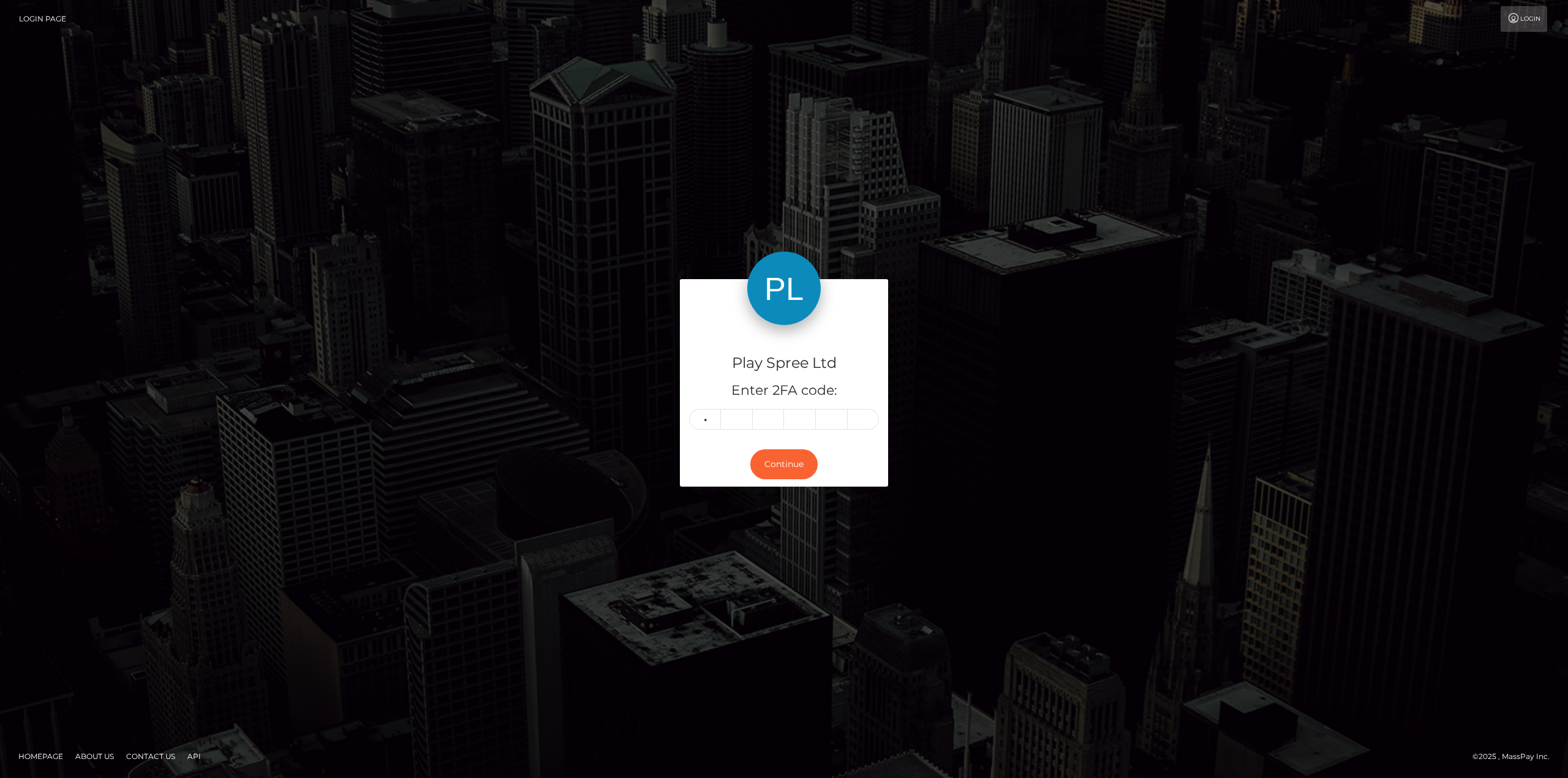
type input "0"
type input "2"
type input "8"
type input "5"
type input "8"
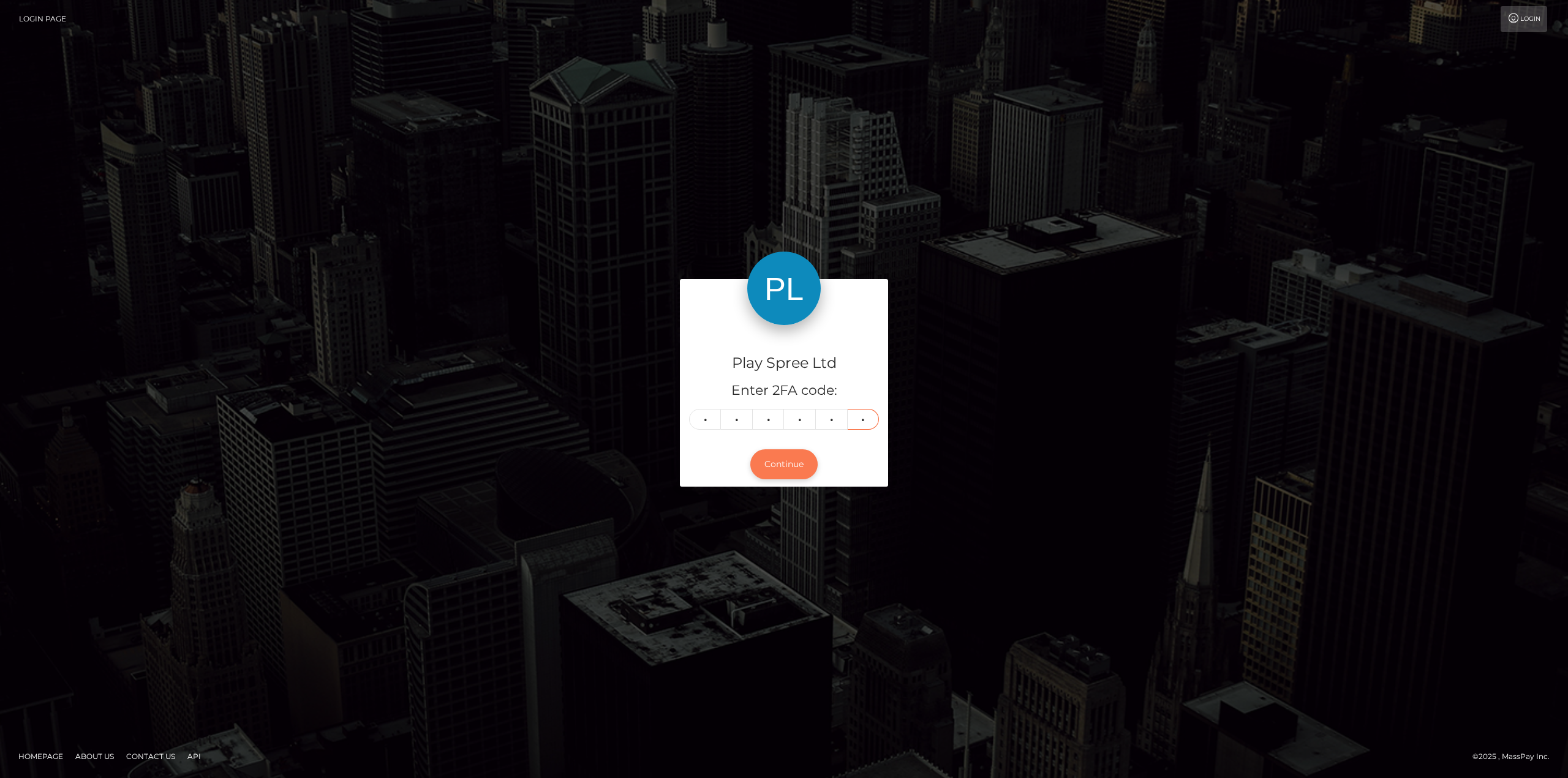
type input "0"
click at [800, 465] on button "Continue" at bounding box center [784, 464] width 67 height 30
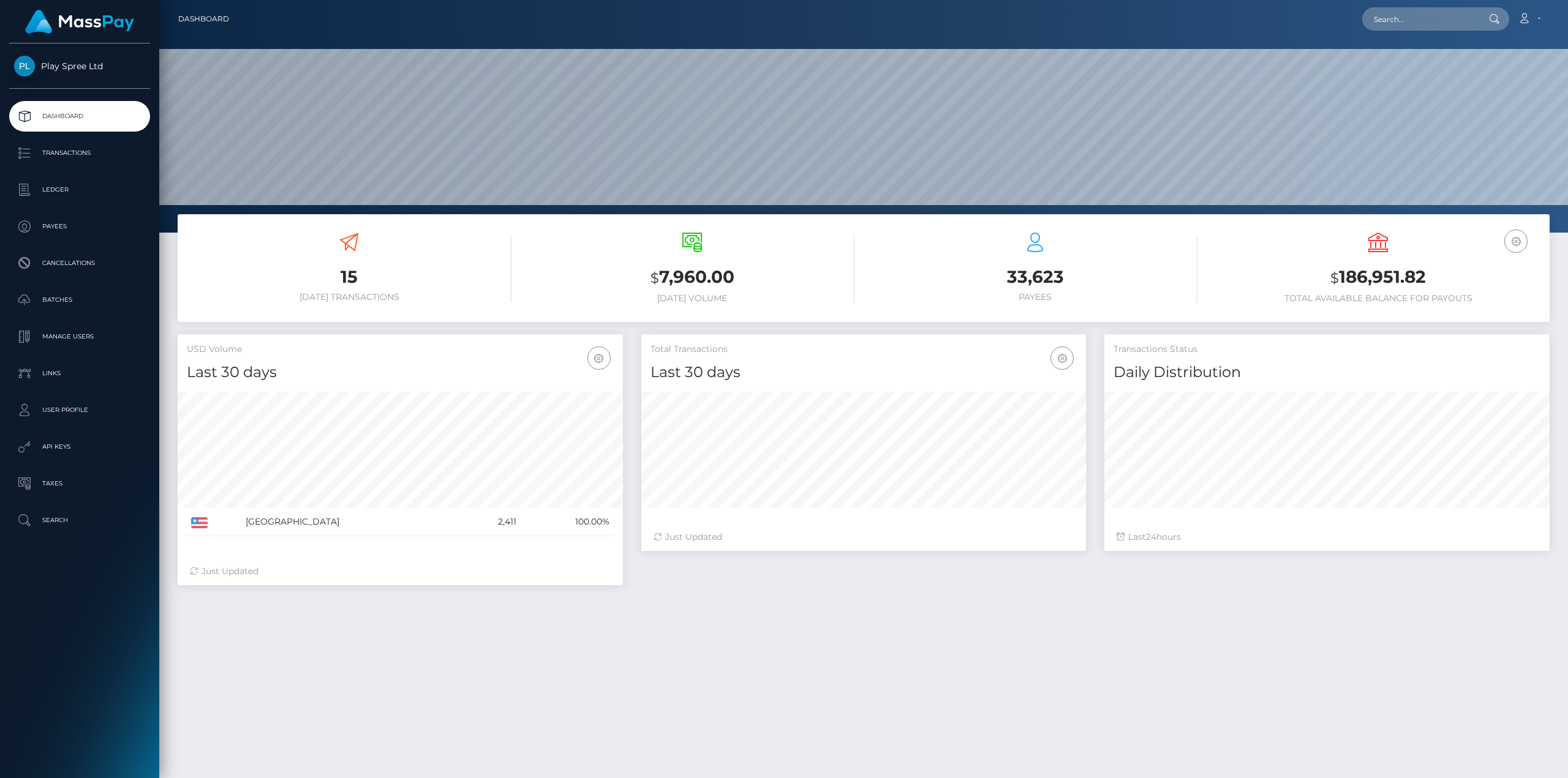
scroll to position [217, 444]
click at [44, 187] on p "Ledger" at bounding box center [79, 190] width 131 height 18
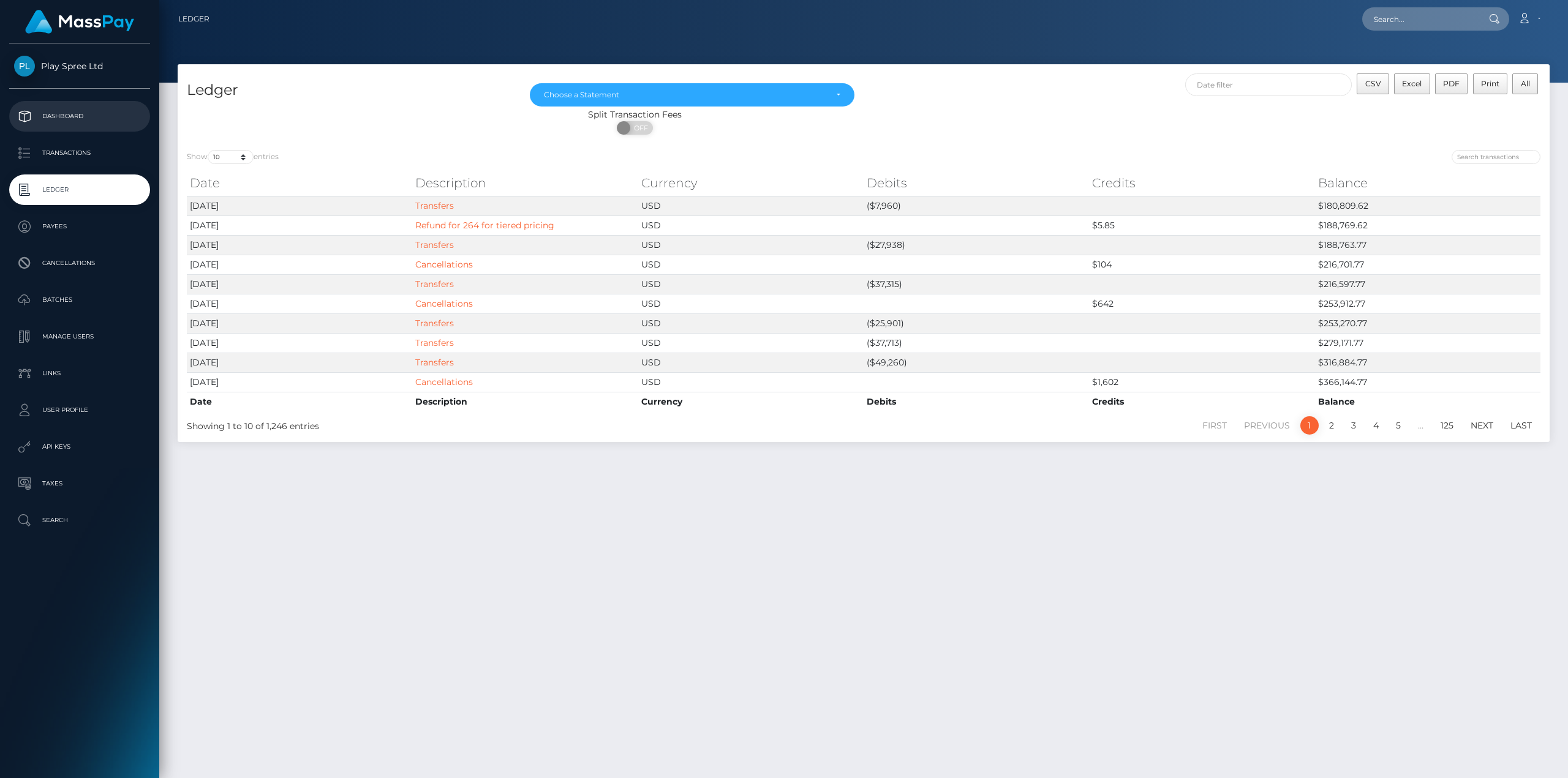
click at [63, 114] on p "Dashboard" at bounding box center [79, 116] width 131 height 18
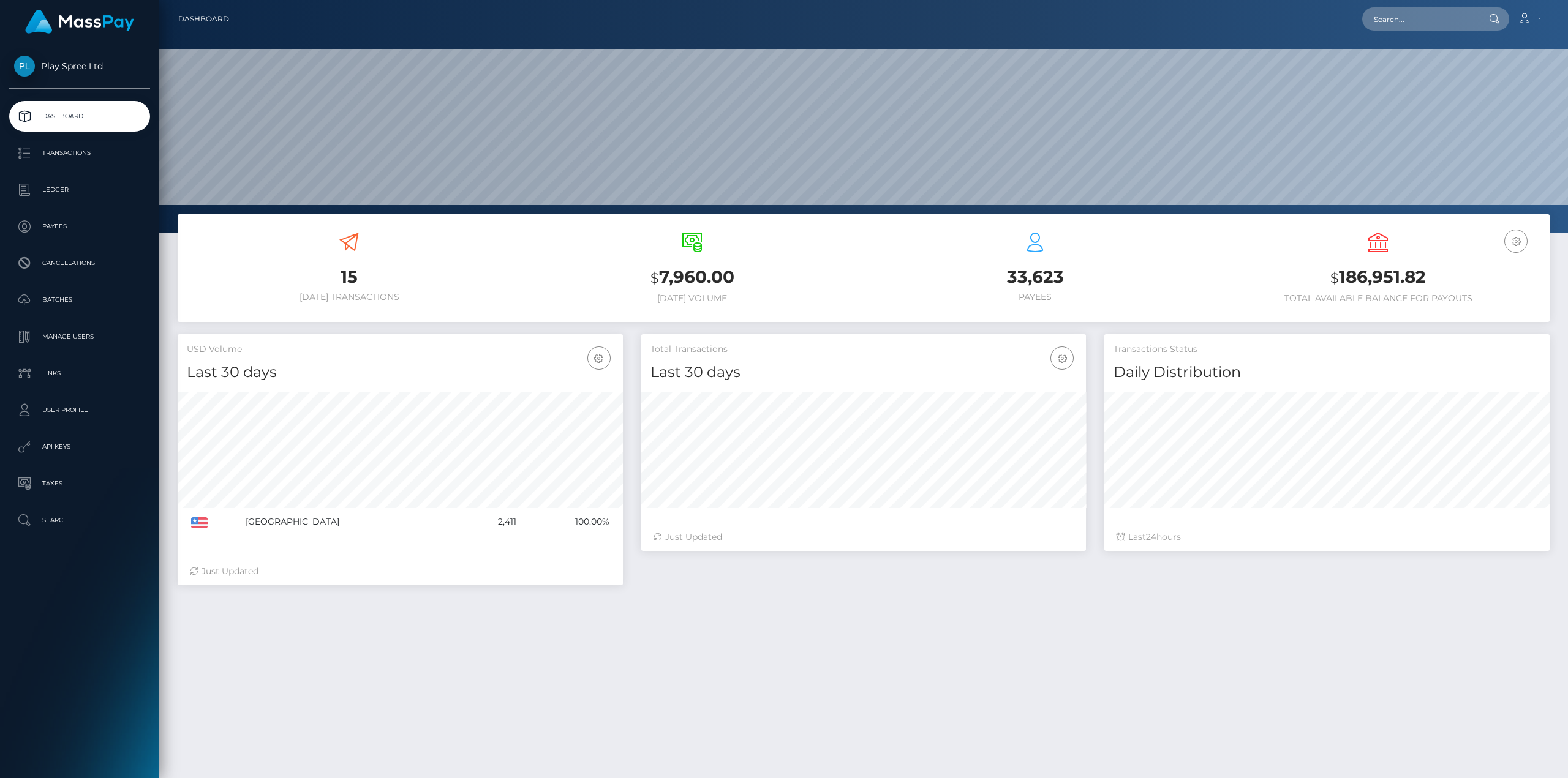
scroll to position [217, 444]
click at [68, 185] on p "Ledger" at bounding box center [79, 190] width 131 height 18
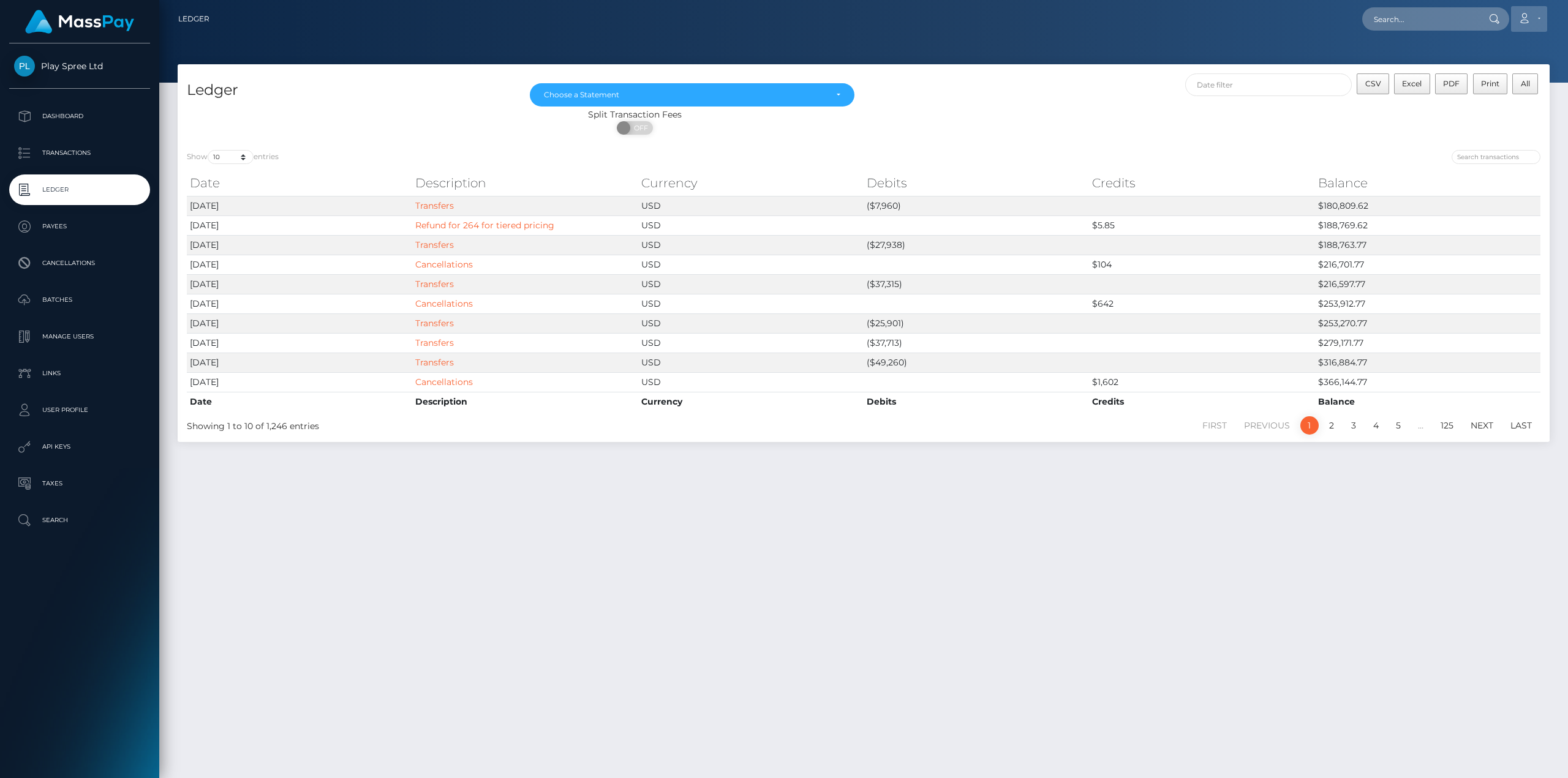
click at [1536, 13] on link "Account" at bounding box center [1529, 19] width 36 height 26
click at [1487, 77] on link "Logout" at bounding box center [1499, 79] width 98 height 23
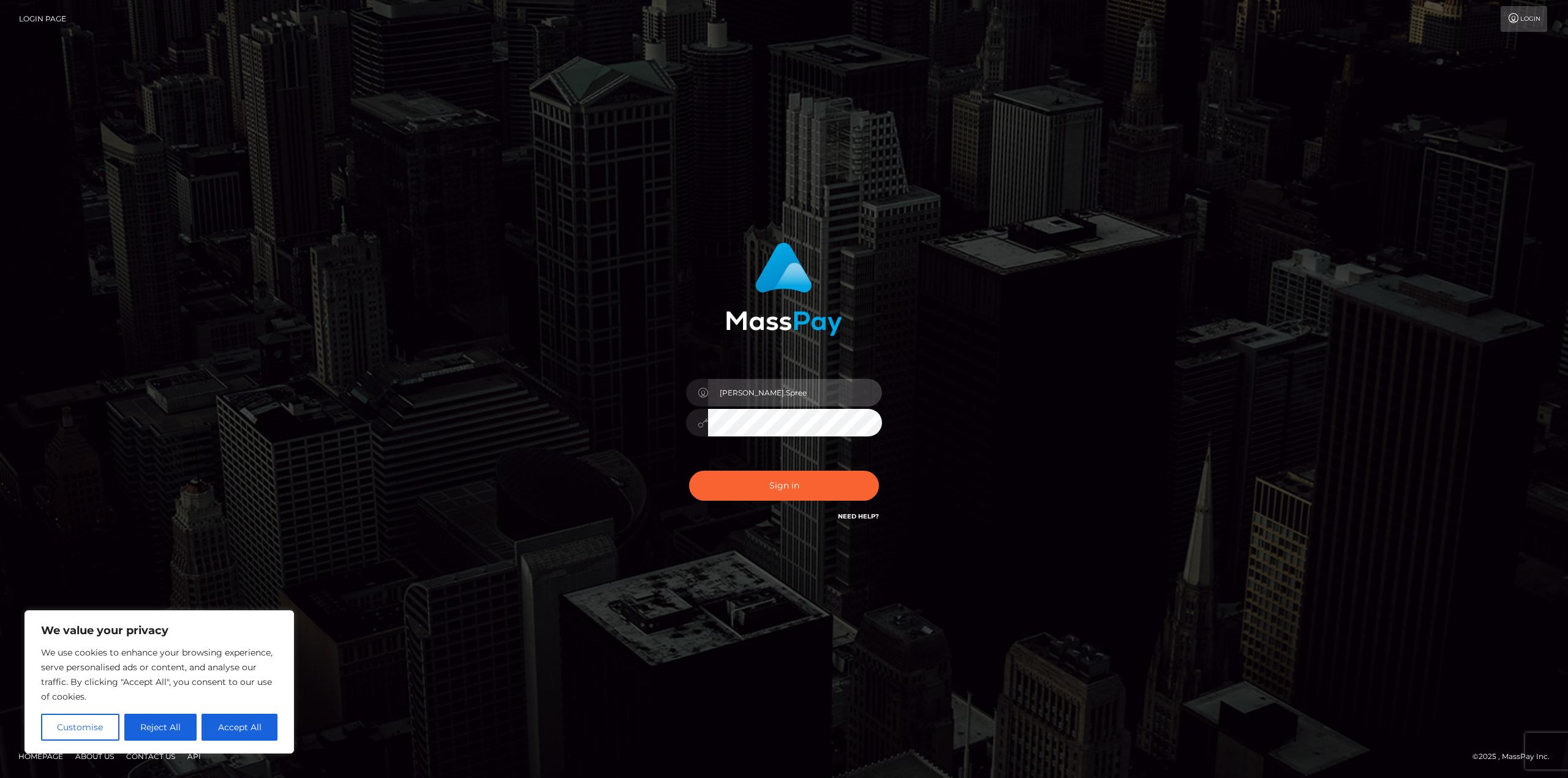
click at [813, 388] on input "Javier.Spree" at bounding box center [795, 392] width 174 height 27
type input "Javier.vip"
click at [811, 492] on button "Sign in" at bounding box center [783, 485] width 190 height 30
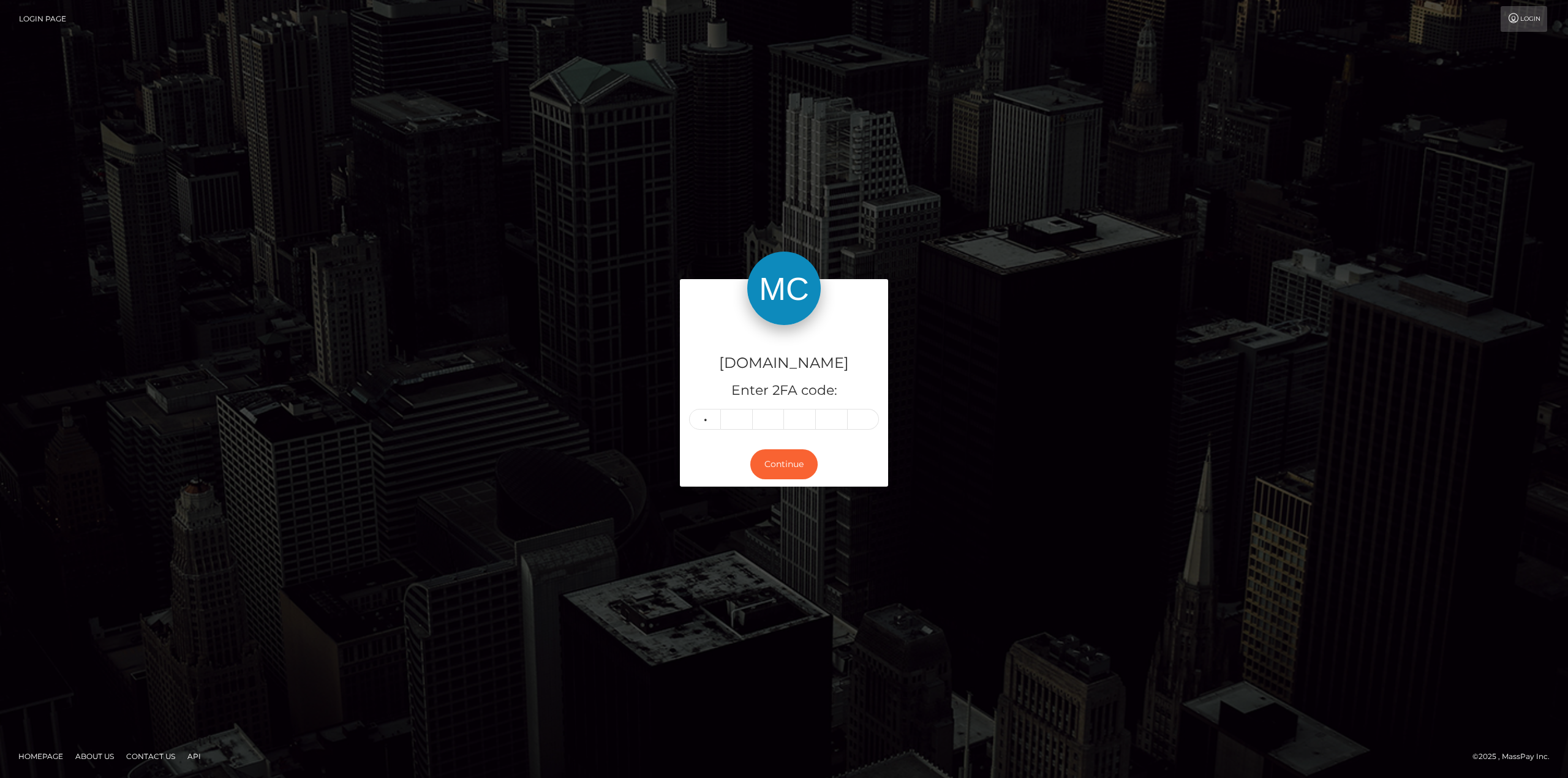
type input "4"
type input "0"
type input "4"
type input "3"
type input "9"
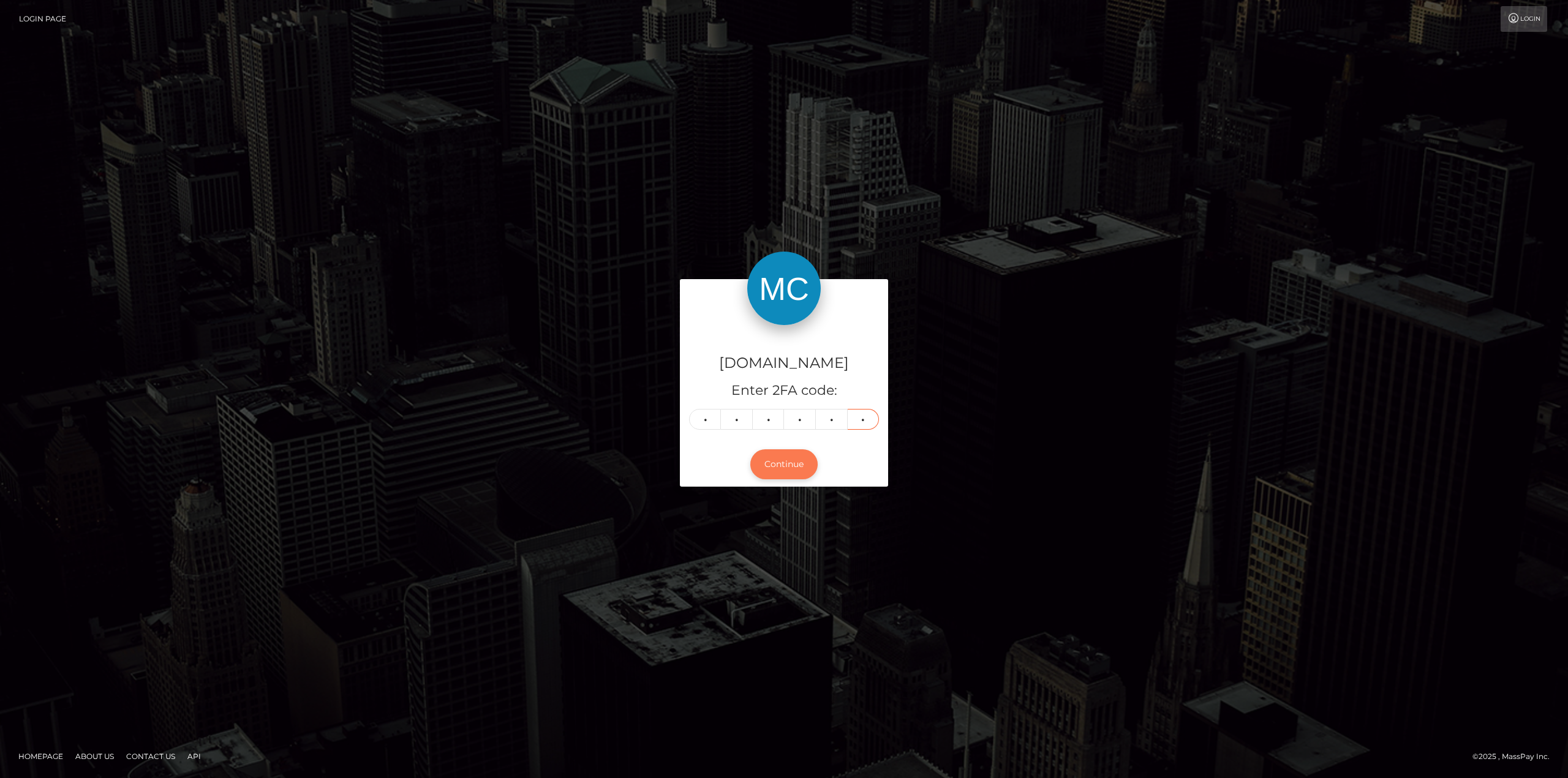
type input "7"
click at [775, 462] on button "Continue" at bounding box center [784, 464] width 67 height 30
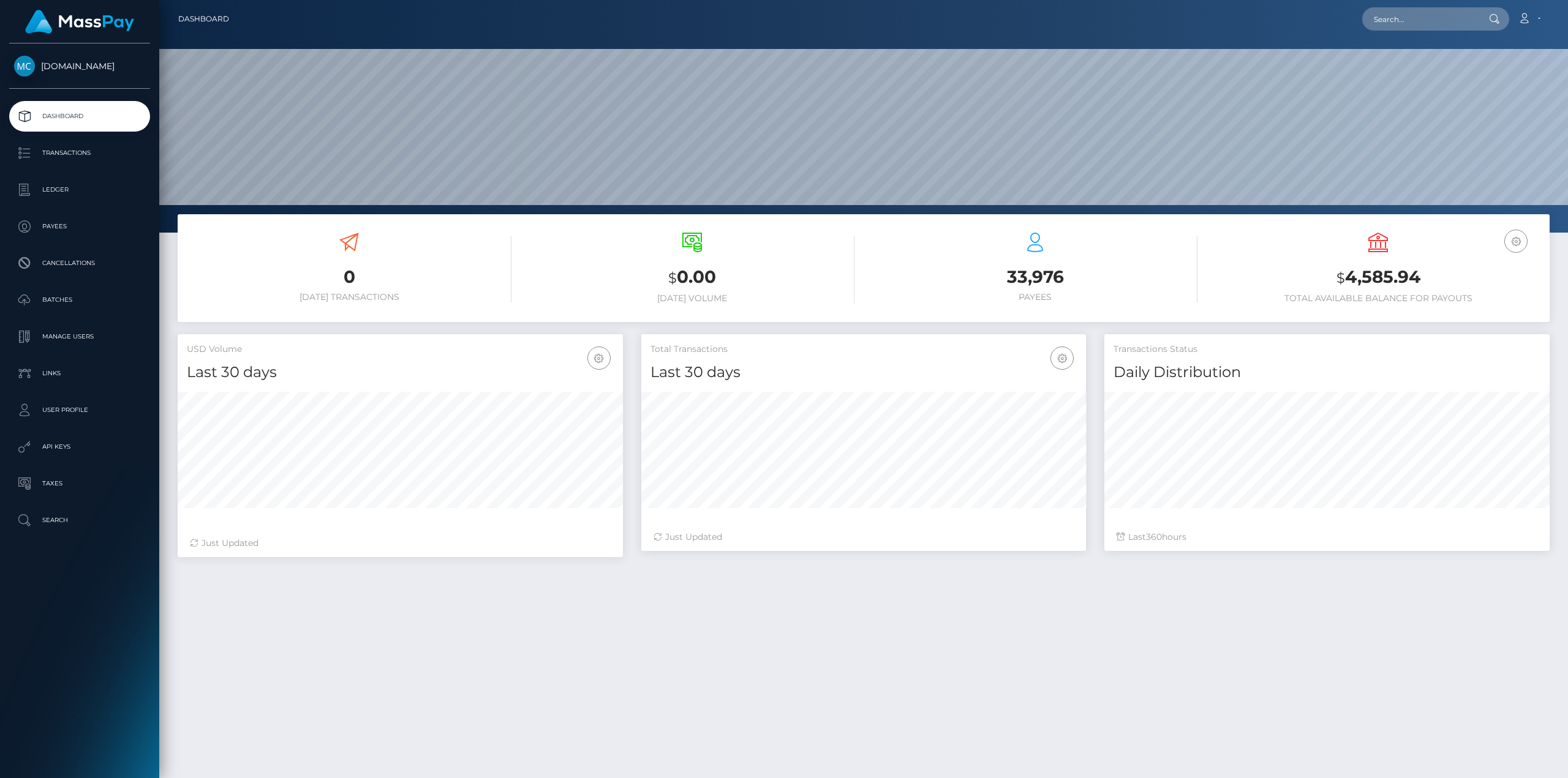
scroll to position [217, 444]
click at [78, 189] on p "Ledger" at bounding box center [79, 190] width 131 height 18
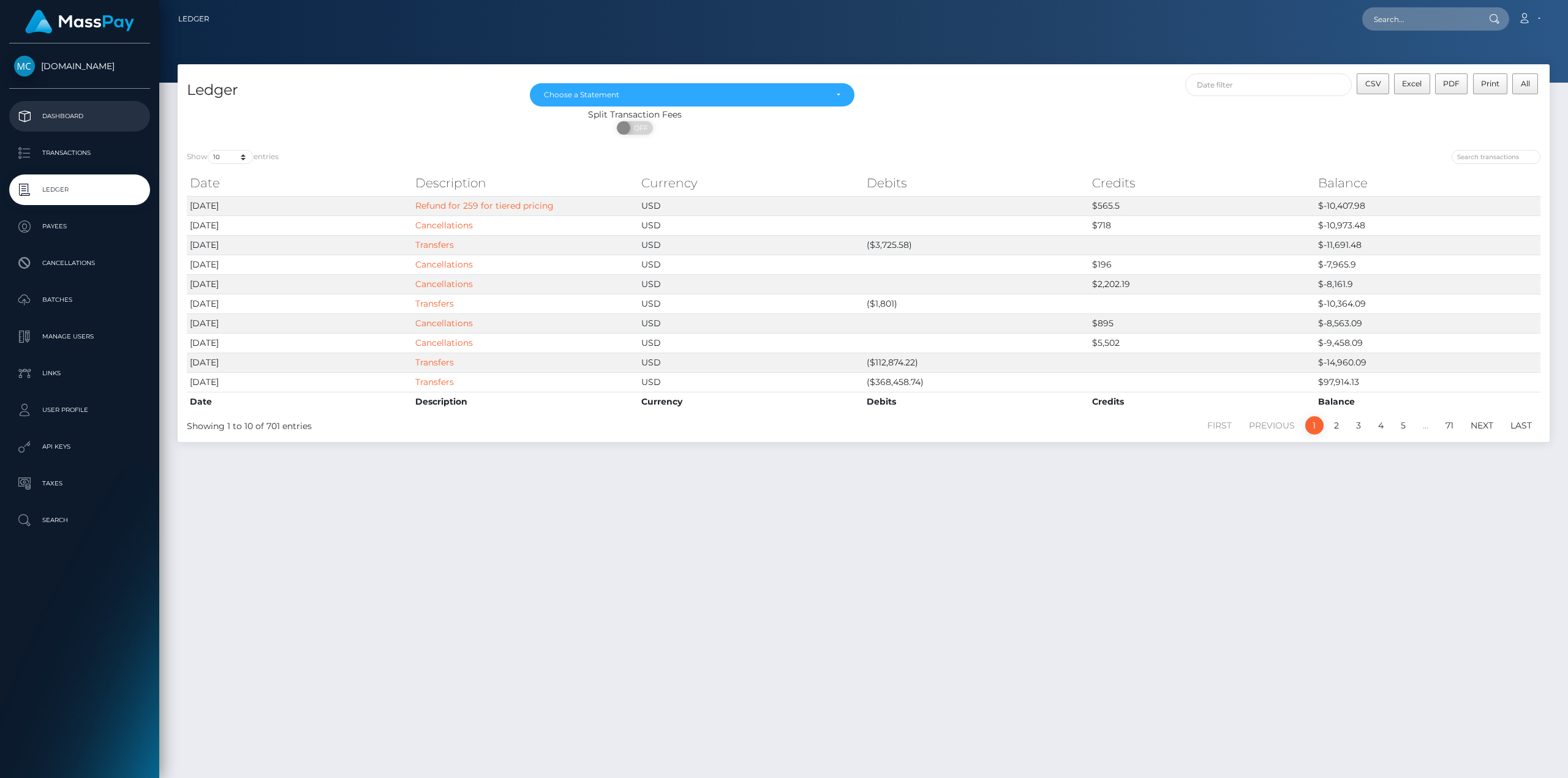
click at [66, 123] on p "Dashboard" at bounding box center [79, 116] width 131 height 18
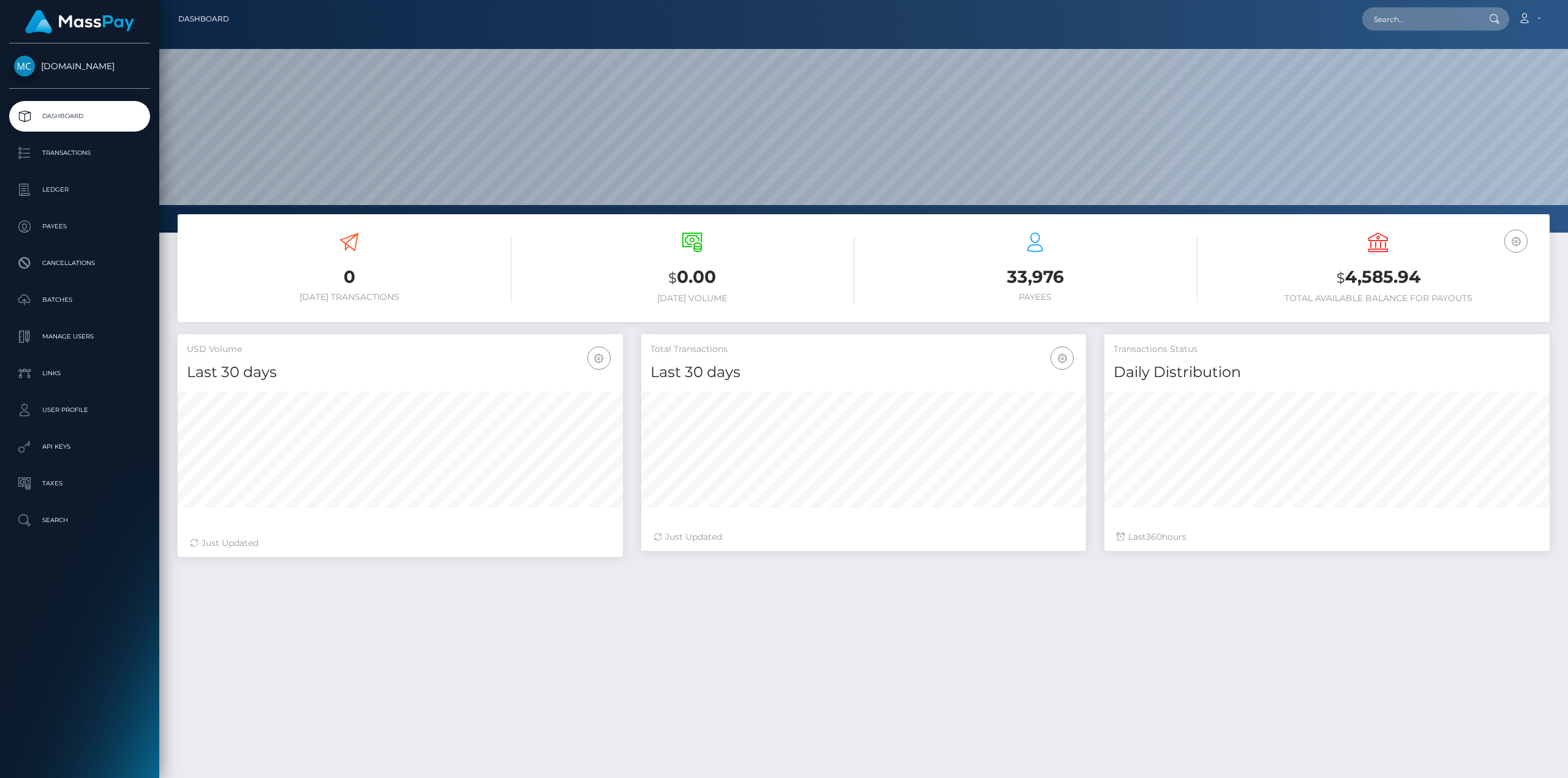
scroll to position [217, 444]
click at [70, 195] on p "Ledger" at bounding box center [79, 190] width 131 height 18
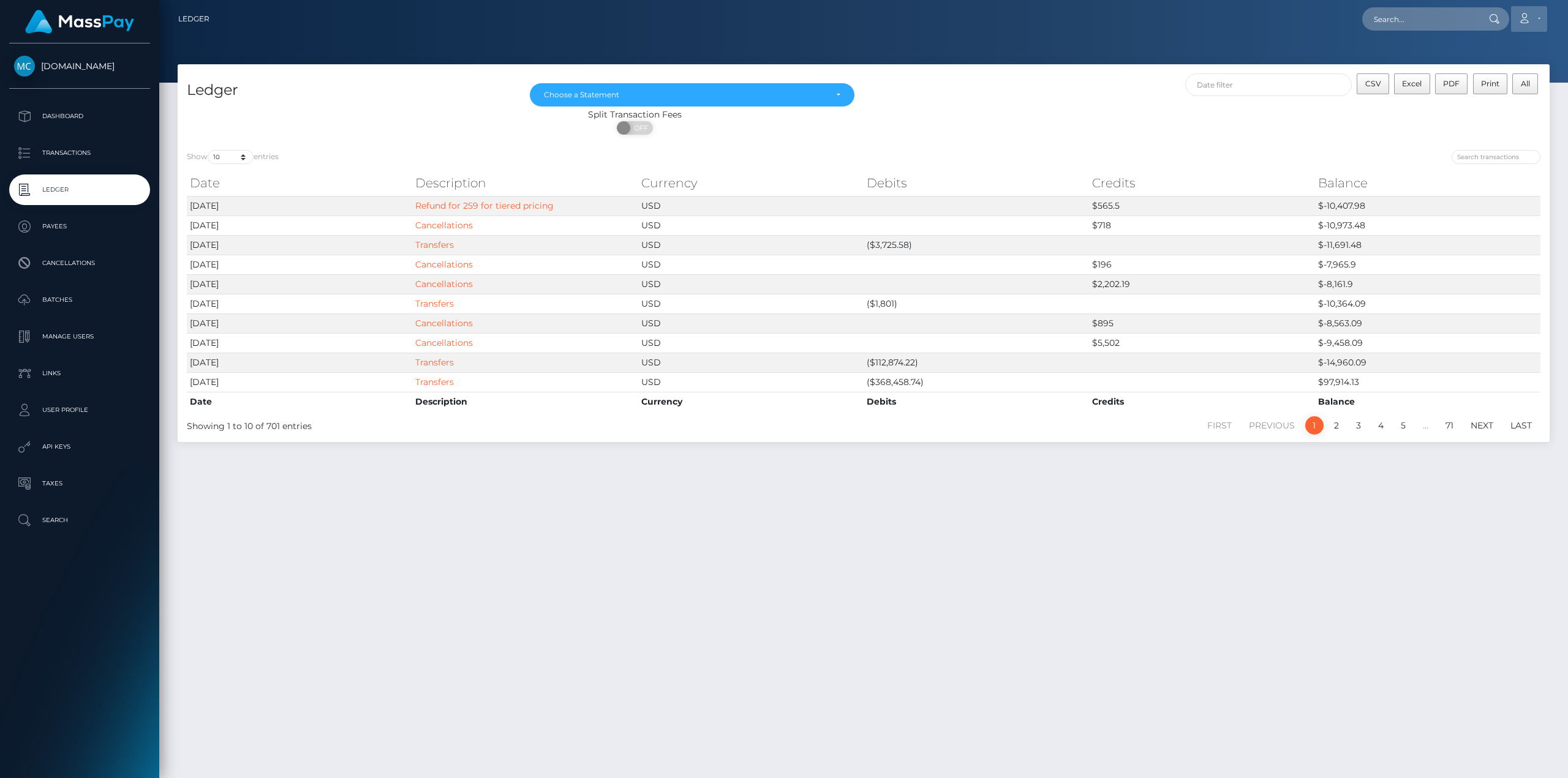
click at [1535, 16] on link "Account" at bounding box center [1529, 19] width 36 height 26
click at [1496, 81] on link "Logout" at bounding box center [1499, 79] width 98 height 23
